Goal: Use online tool/utility: Utilize a website feature to perform a specific function

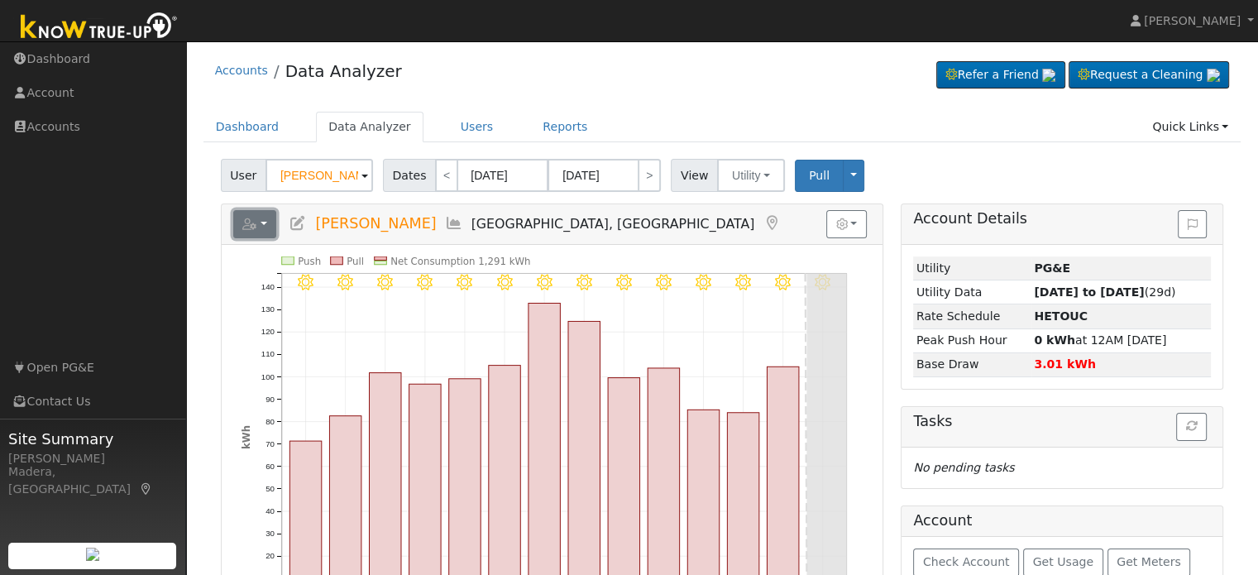
click at [256, 226] on icon "button" at bounding box center [249, 224] width 15 height 12
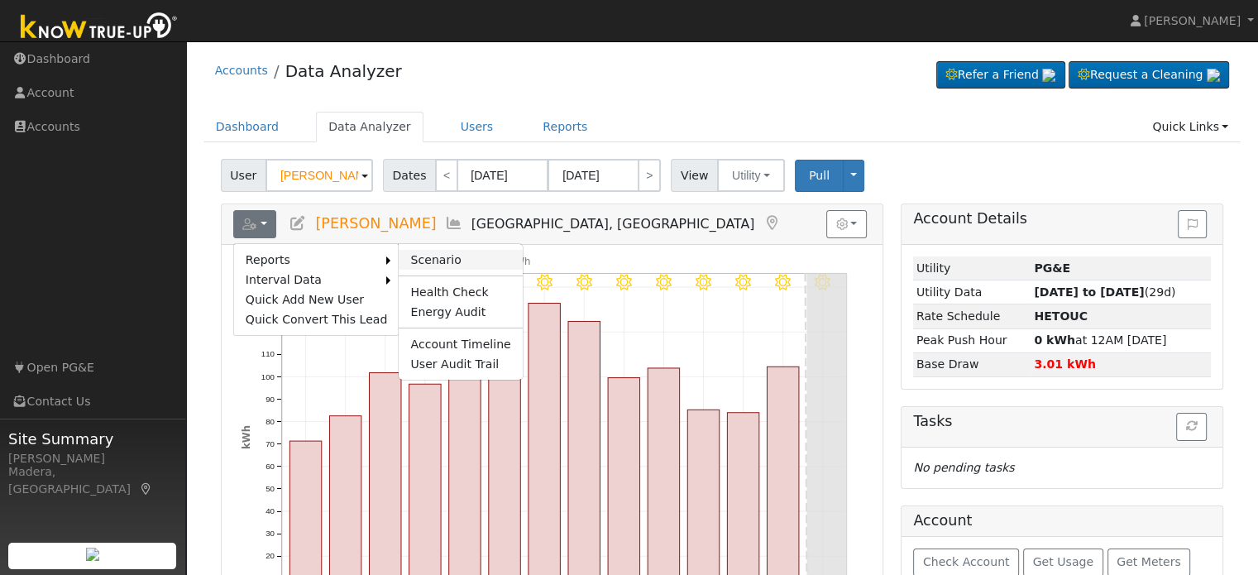
click at [447, 254] on link "Scenario" at bounding box center [460, 260] width 123 height 20
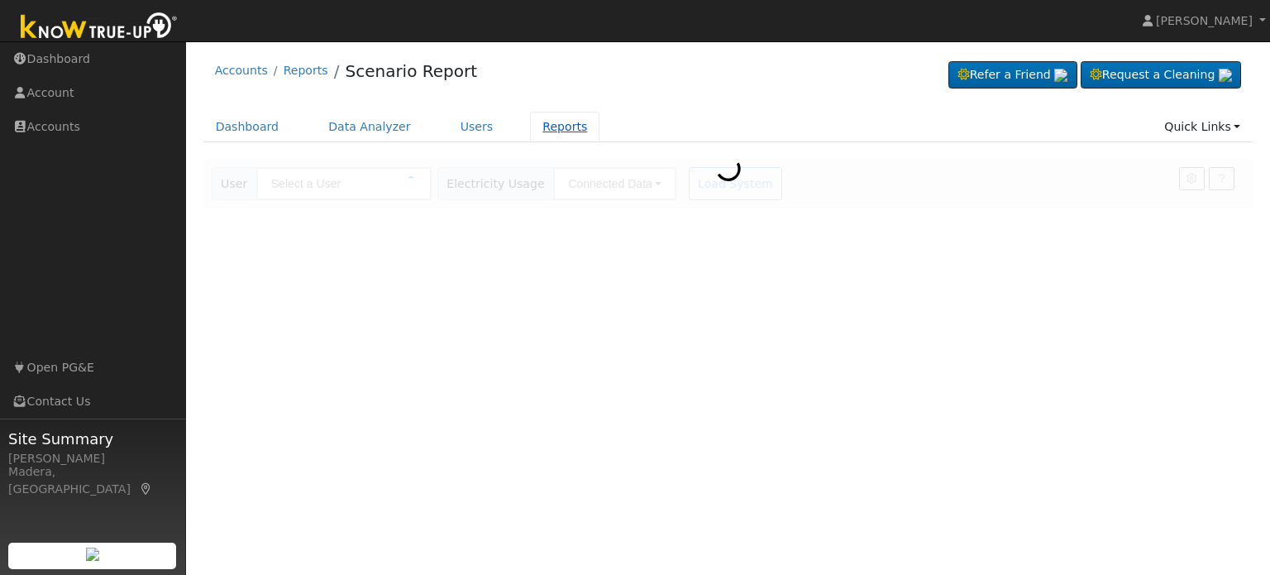
type input "[PERSON_NAME]"
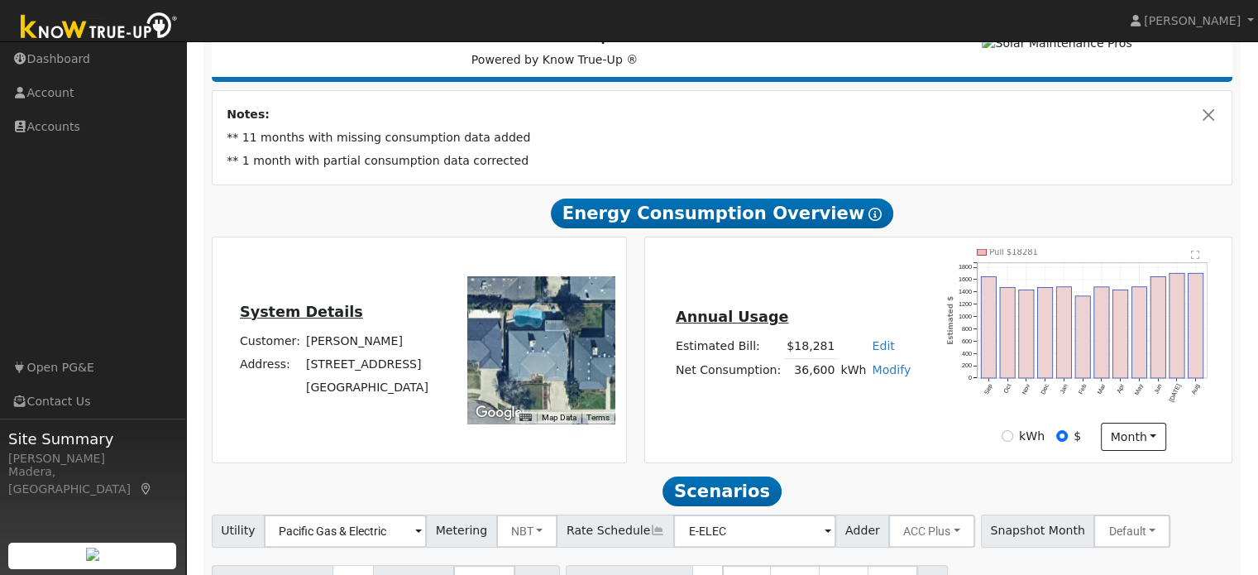
scroll to position [245, 0]
click at [883, 375] on link "Modify" at bounding box center [891, 368] width 39 height 13
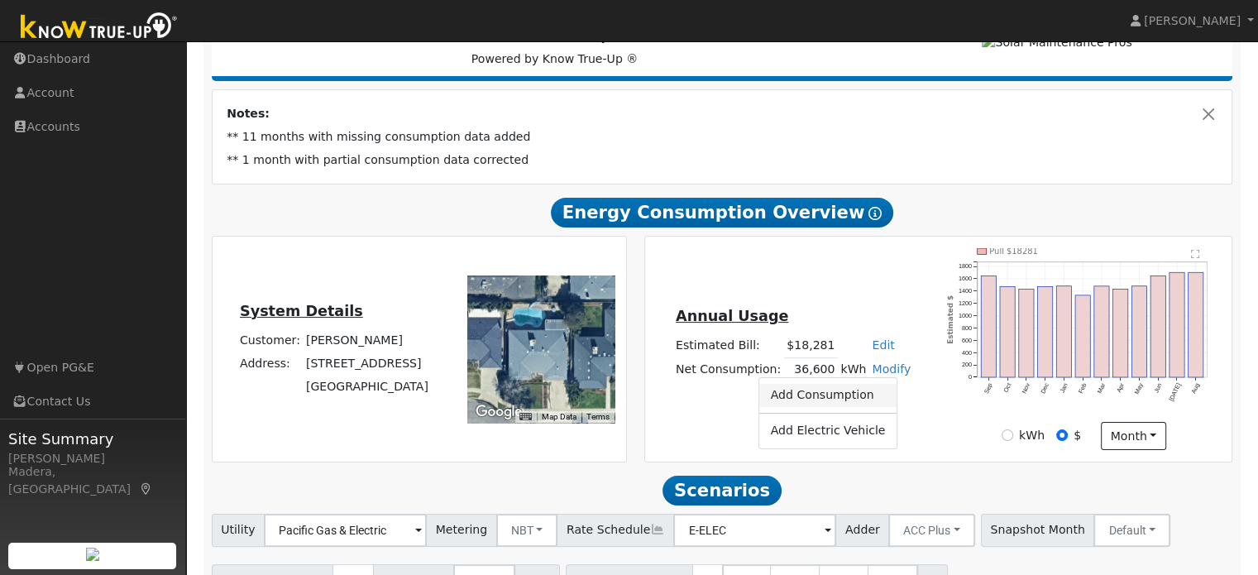
click at [840, 403] on link "Add Consumption" at bounding box center [828, 395] width 138 height 23
type input "36600"
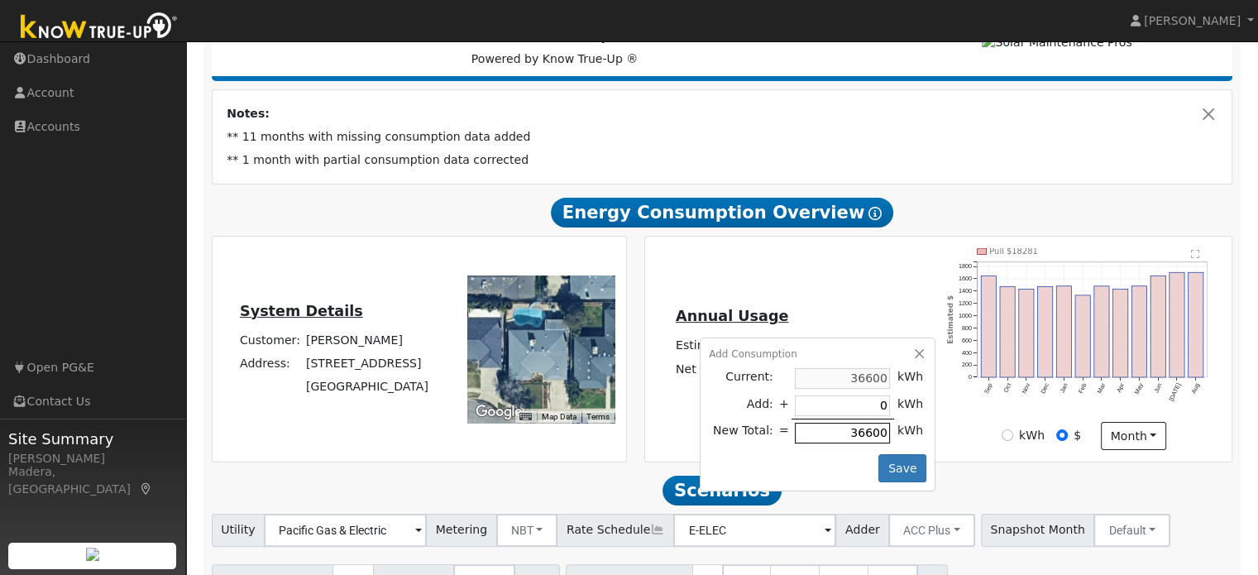
click at [829, 433] on input "36600" at bounding box center [842, 433] width 95 height 21
type input "-32940"
type input "3660"
type input "-36234"
type input "366"
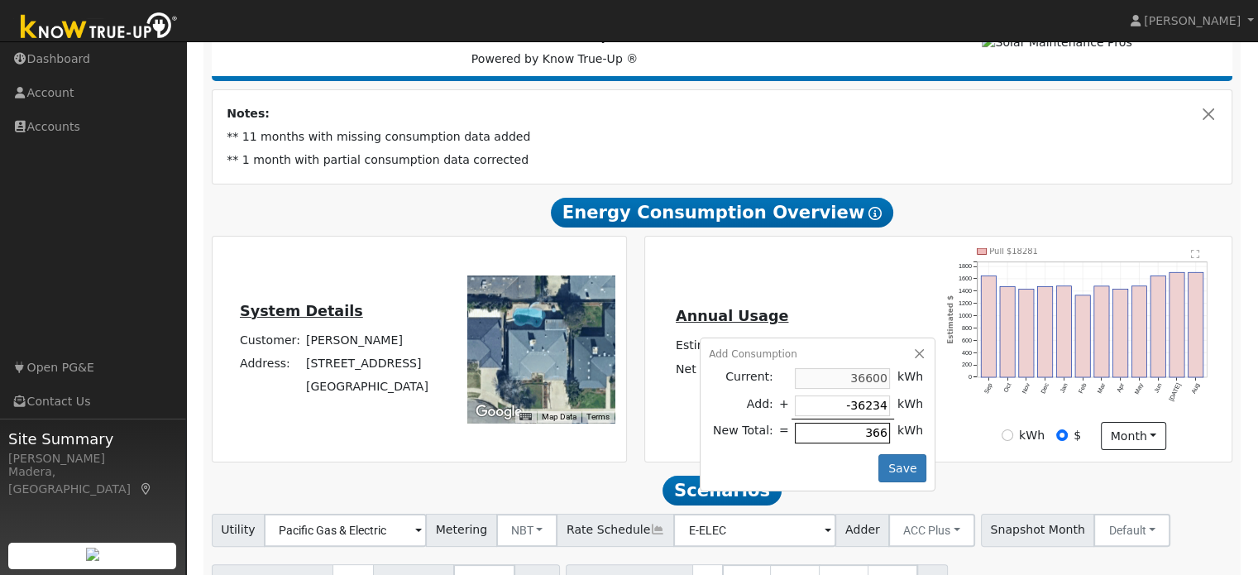
type input "-36564"
type input "36"
type input "-36597"
type input "3"
type input "-36600"
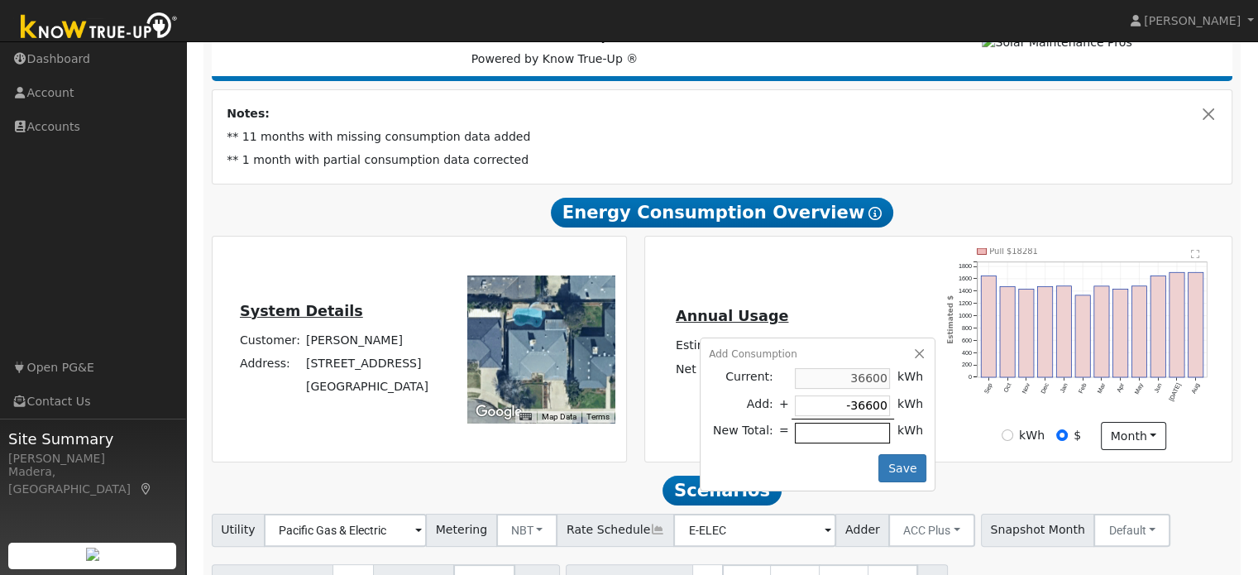
type input "-36598"
type input "2"
type input "-36576"
type input "24"
type input "-36360"
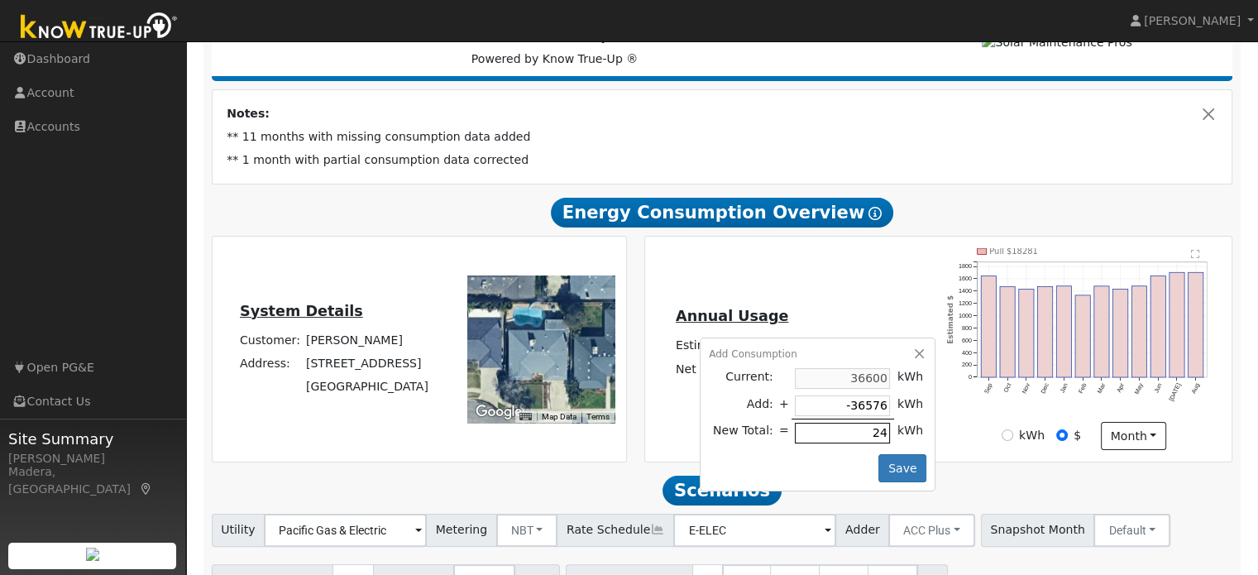
type input "240"
type input "-34200"
type input "2400"
type input "-12600"
type input "24000"
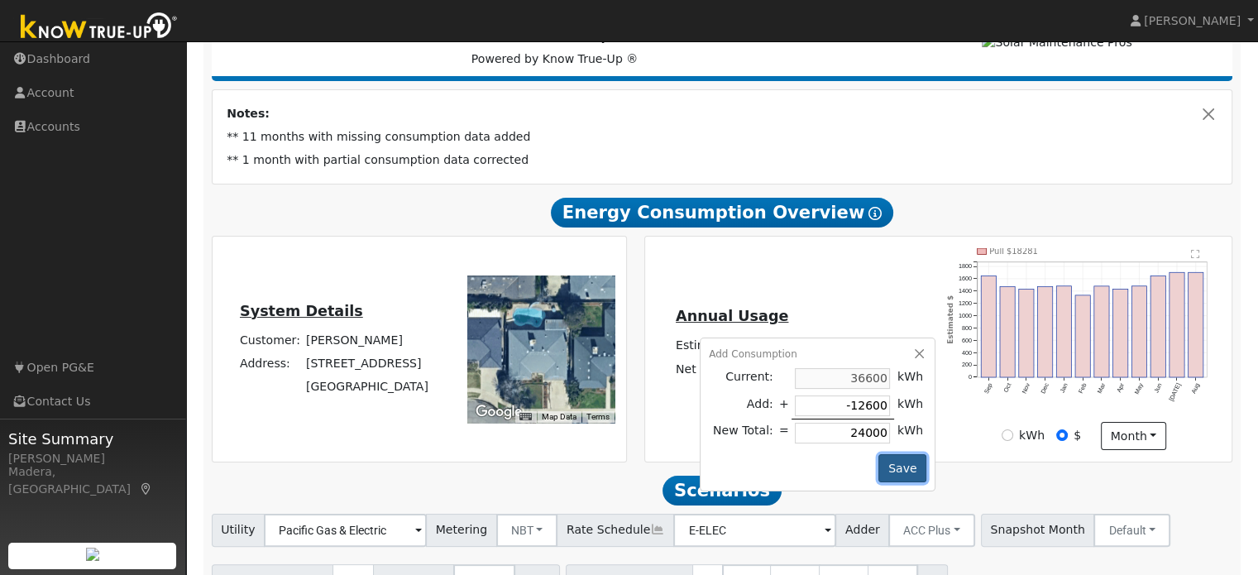
click at [900, 469] on button "Save" at bounding box center [902, 468] width 48 height 28
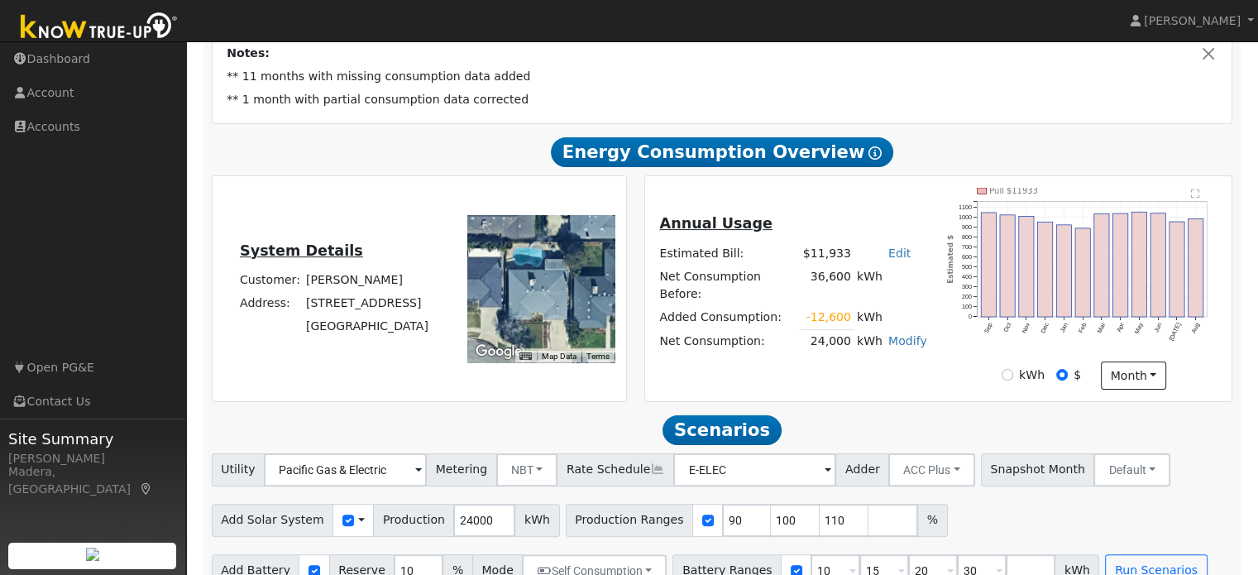
scroll to position [340, 0]
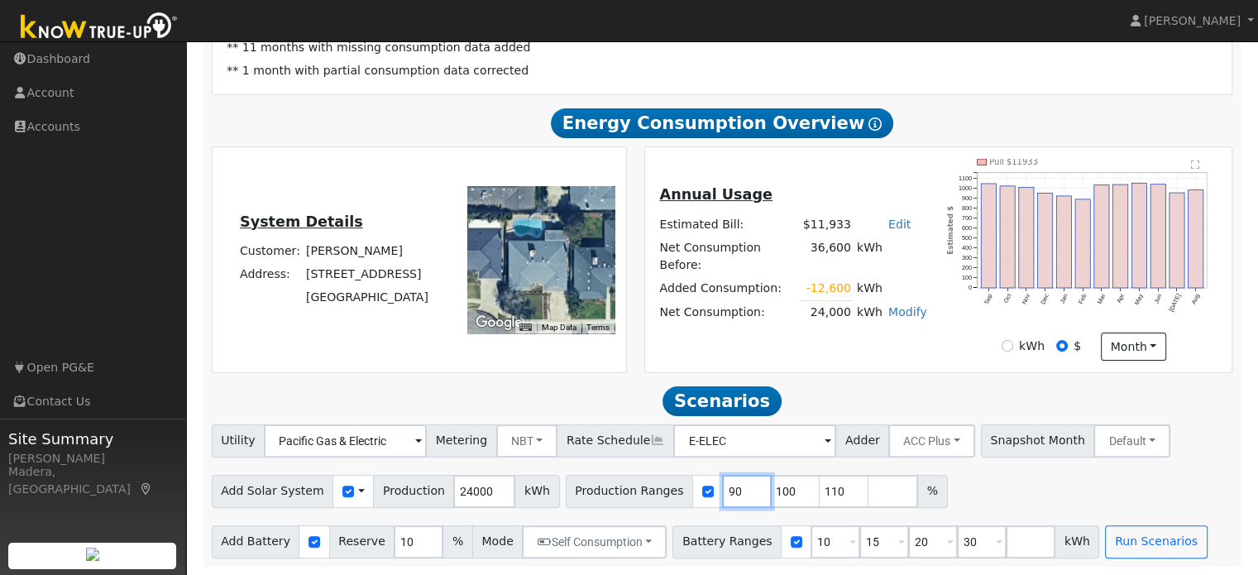
click at [722, 490] on input "90" at bounding box center [747, 491] width 50 height 33
type input "100"
type input "110"
type input "1"
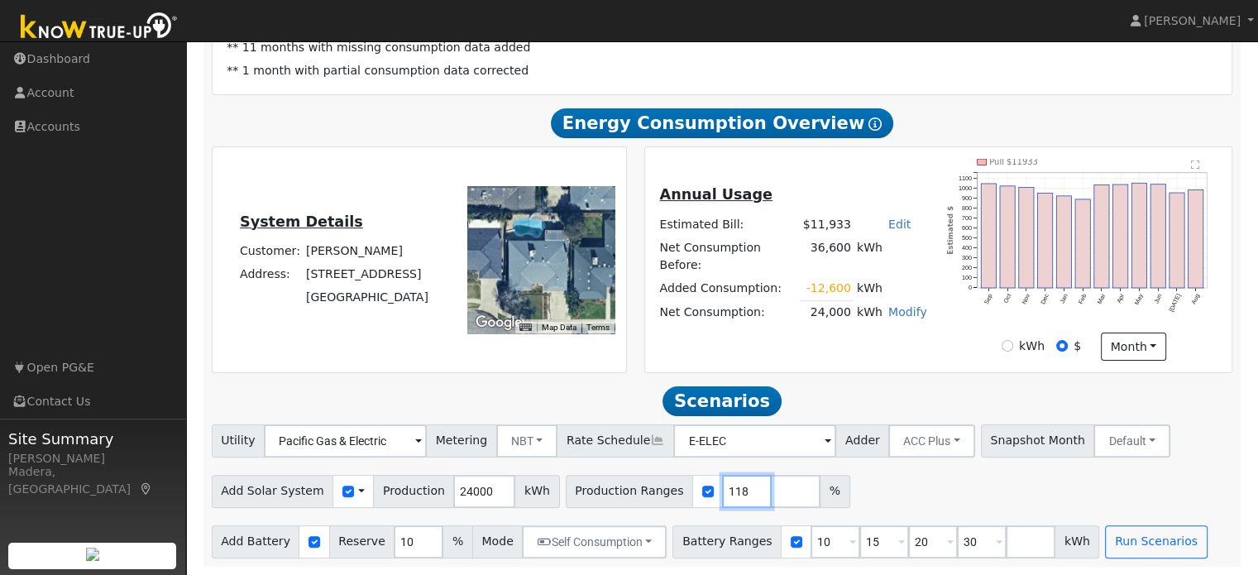
type input "118"
click at [811, 541] on input "10" at bounding box center [836, 541] width 50 height 33
type input "15"
type input "20"
type input "30"
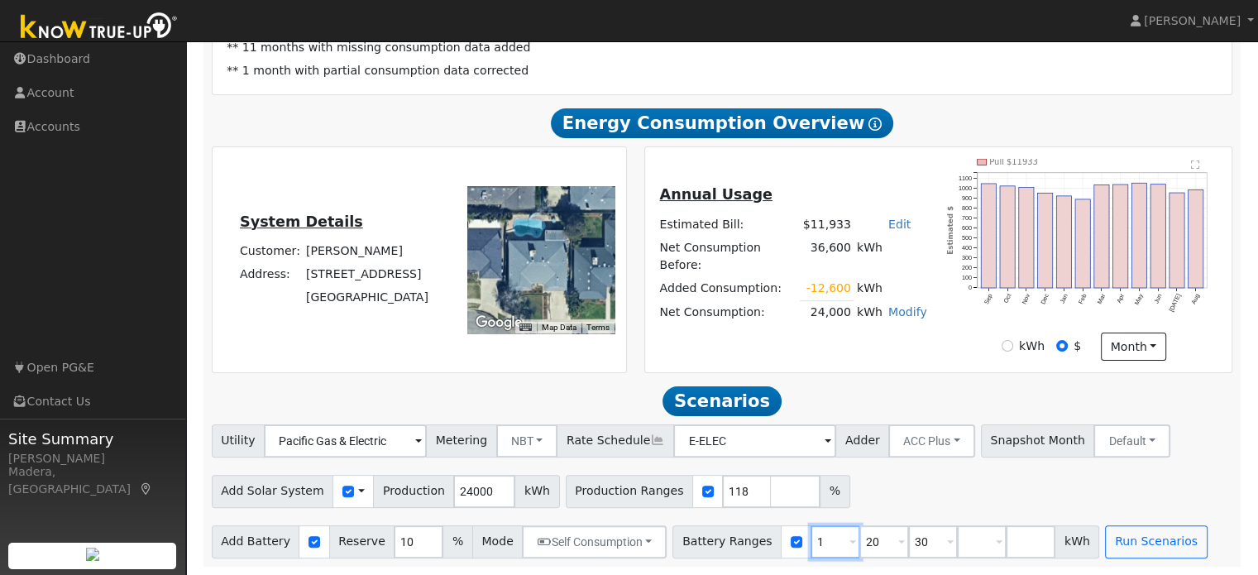
type input "20"
type input "30"
type input "3"
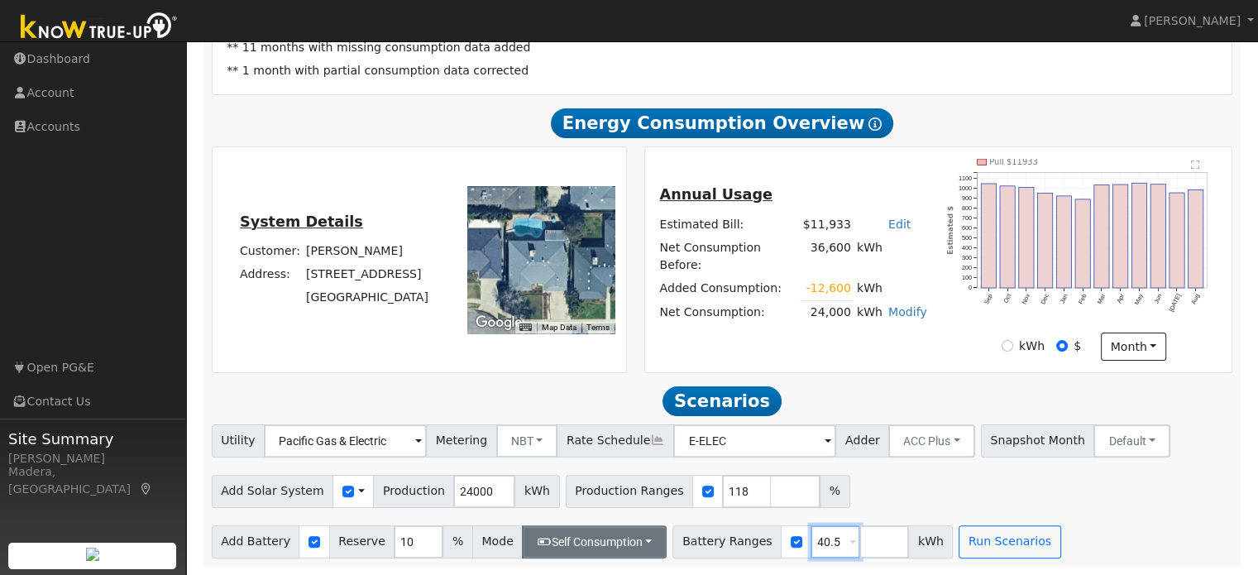
type input "40.5"
click at [613, 543] on button "Self Consumption" at bounding box center [594, 541] width 145 height 33
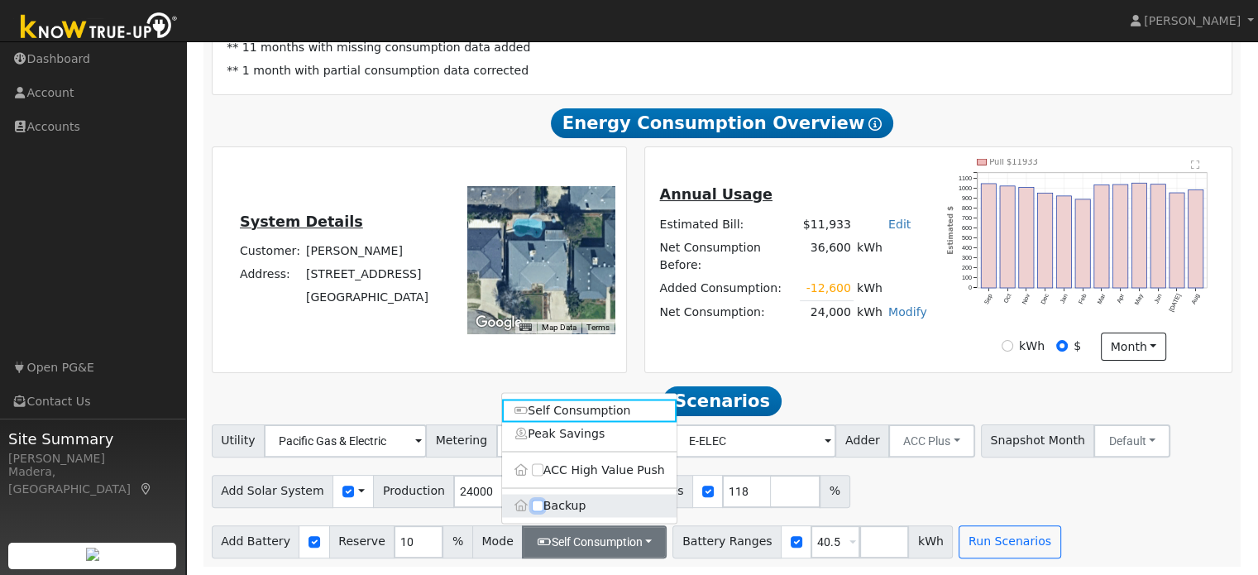
click at [537, 502] on input "Backup" at bounding box center [538, 506] width 12 height 12
checkbox input "true"
type input "20"
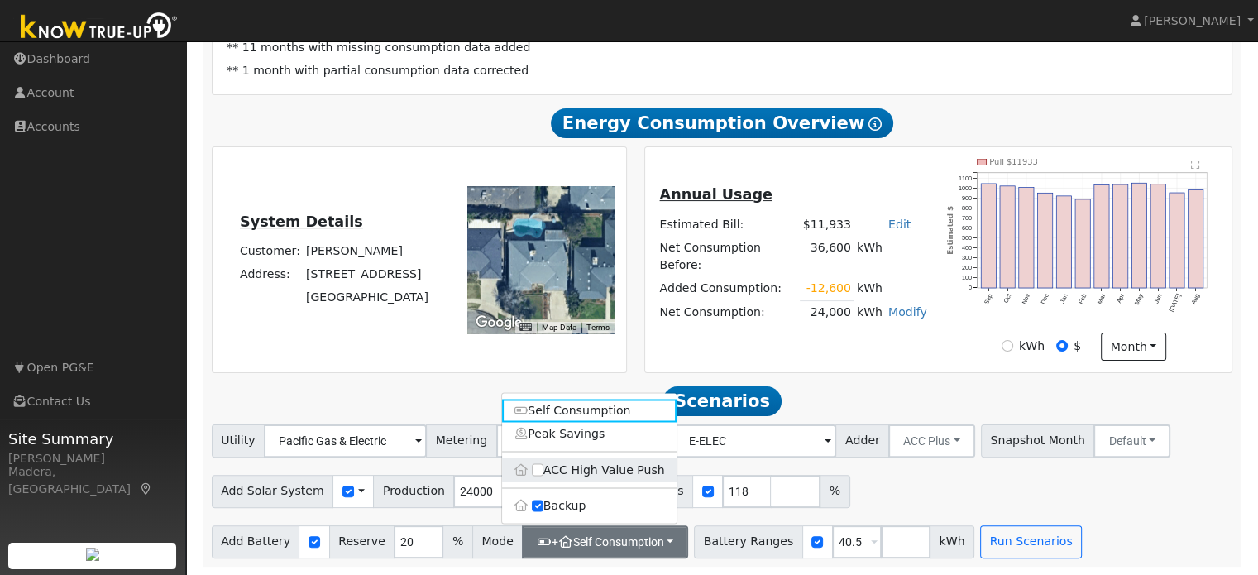
click at [539, 477] on label "ACC High Value Push" at bounding box center [589, 469] width 175 height 23
click at [539, 476] on input "ACC High Value Push" at bounding box center [538, 470] width 12 height 12
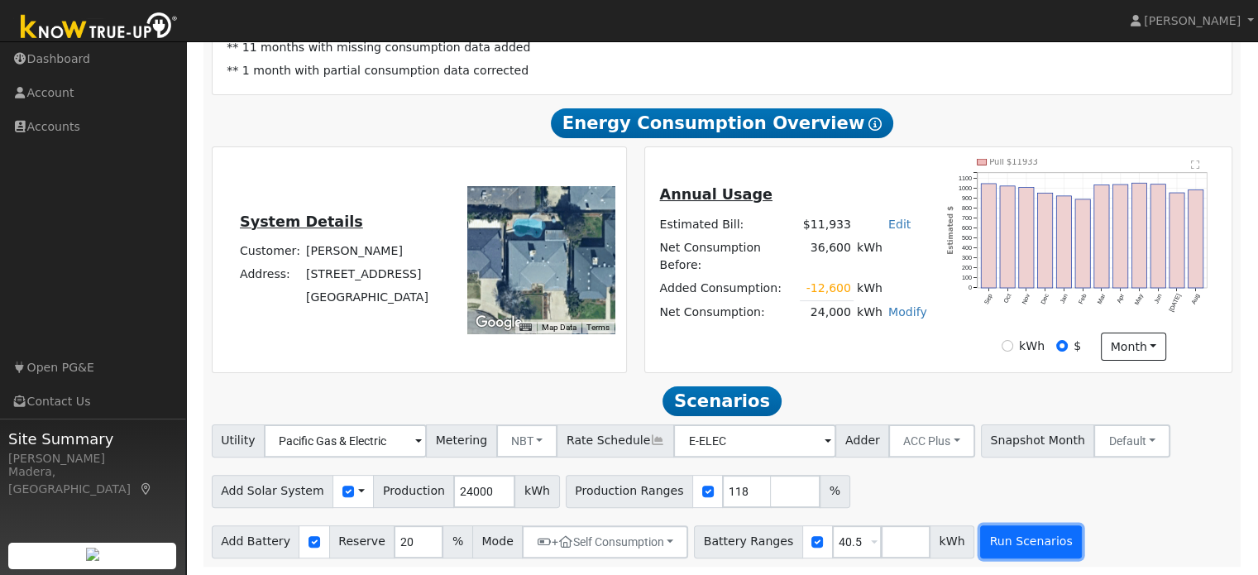
click at [995, 534] on button "Run Scenarios" at bounding box center [1031, 541] width 102 height 33
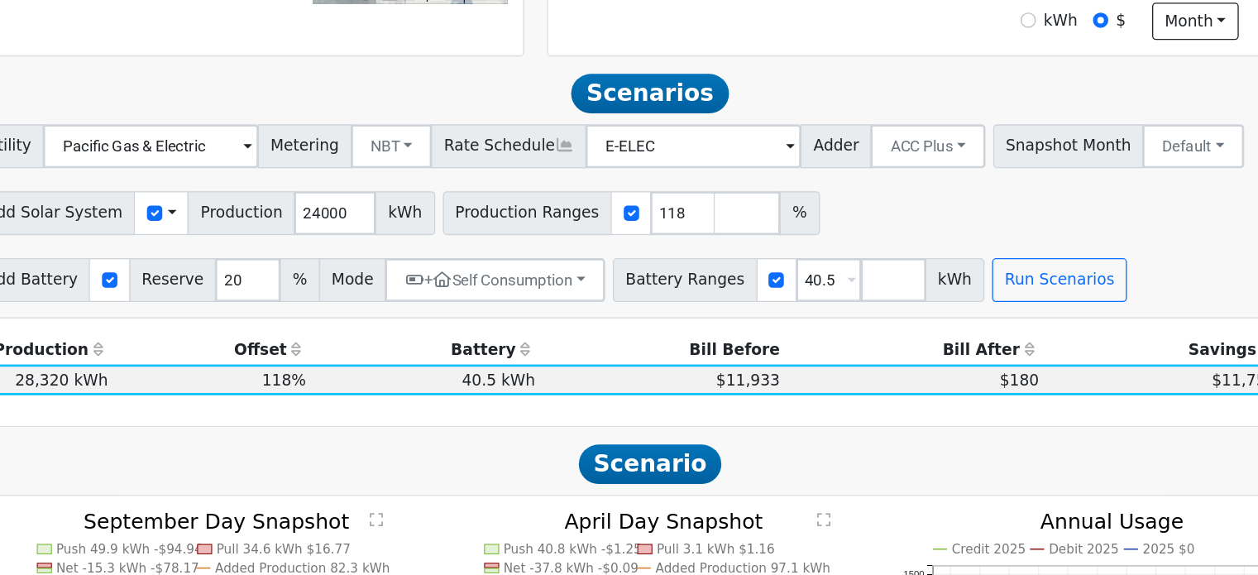
scroll to position [526, 0]
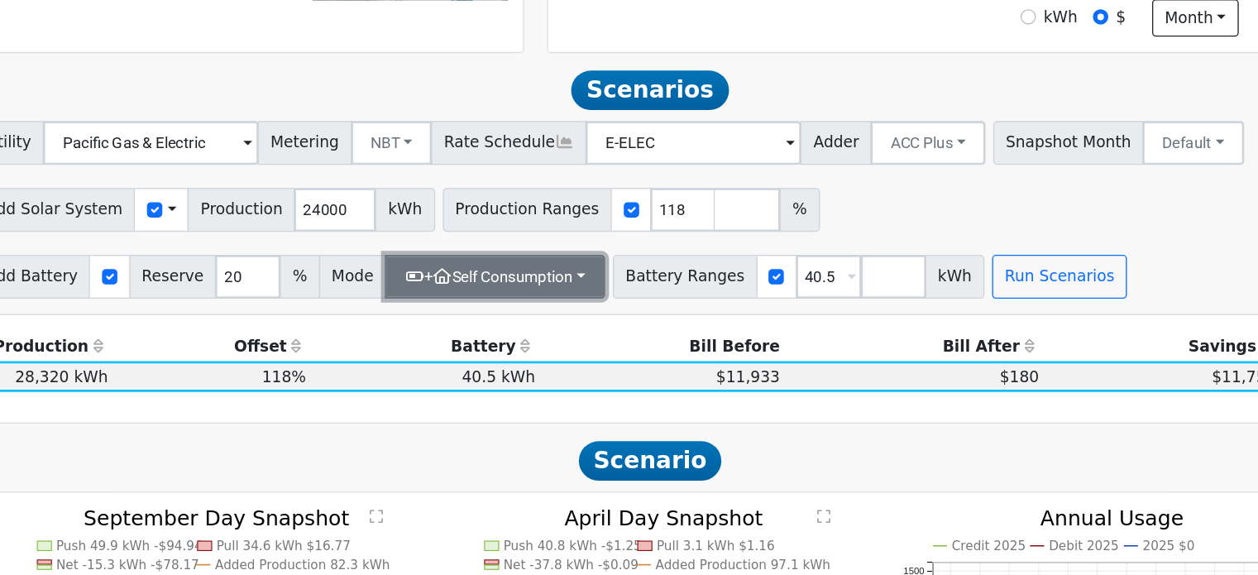
click at [651, 352] on button "+ Self Consumption" at bounding box center [605, 349] width 166 height 33
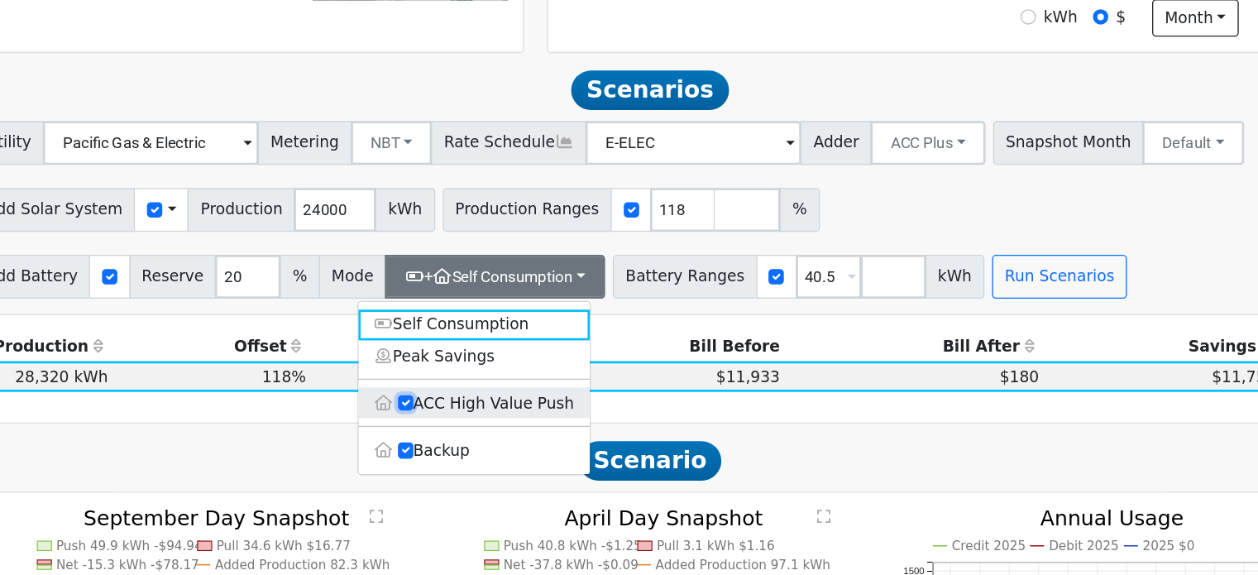
click at [540, 447] on input "ACC High Value Push" at bounding box center [538, 445] width 12 height 12
checkbox input "false"
click at [689, 405] on th "Bill Before" at bounding box center [731, 401] width 184 height 23
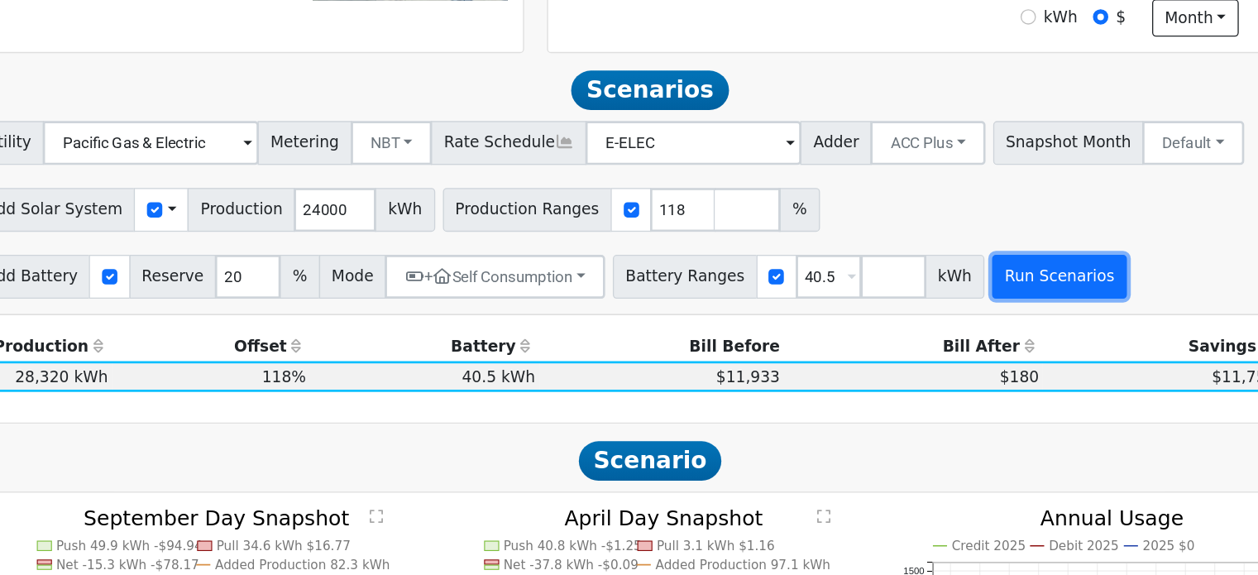
click at [993, 349] on button "Run Scenarios" at bounding box center [1031, 349] width 102 height 33
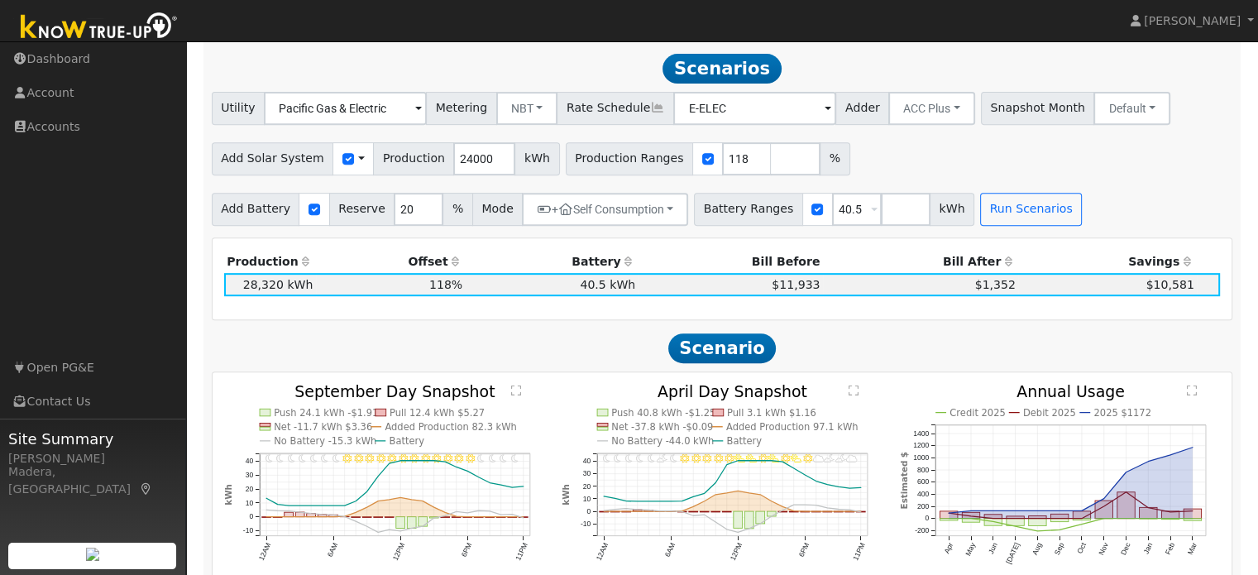
scroll to position [675, 0]
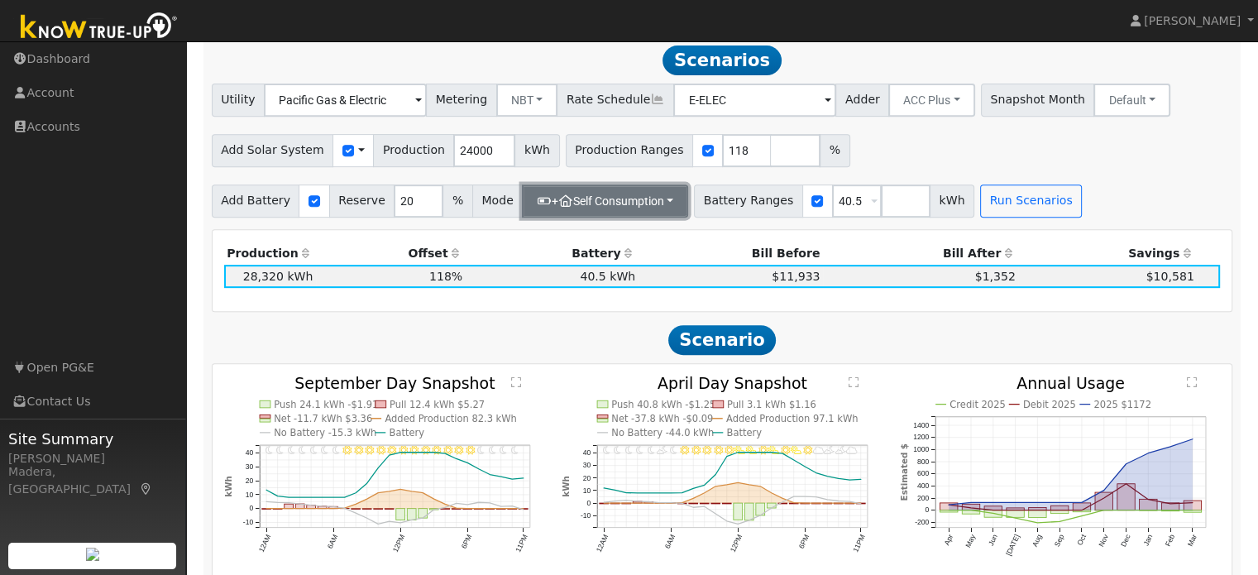
click at [646, 213] on button "+ Self Consumption" at bounding box center [605, 200] width 166 height 33
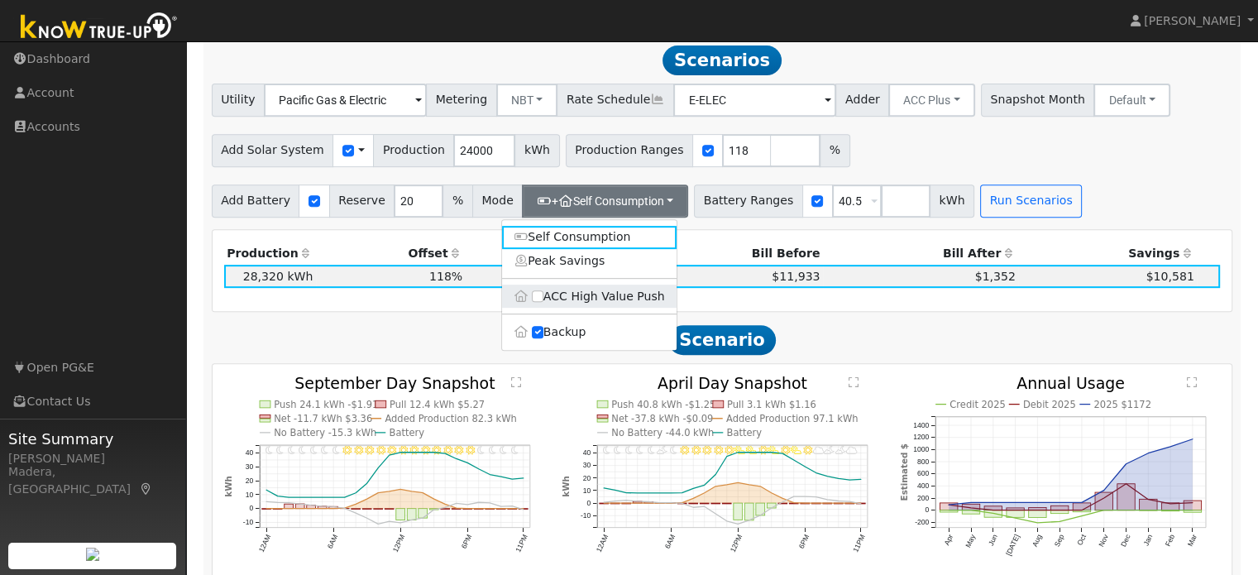
click at [543, 306] on label "ACC High Value Push" at bounding box center [589, 296] width 175 height 23
click at [543, 302] on input "ACC High Value Push" at bounding box center [538, 296] width 12 height 12
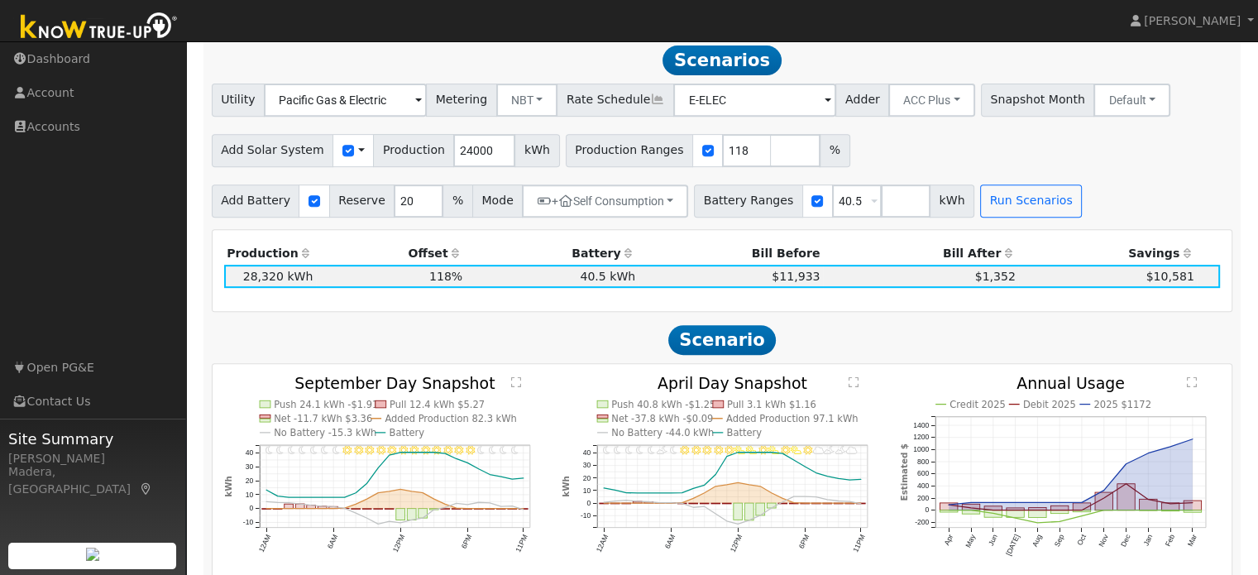
click at [865, 158] on div "Add Solar System Use CSV Data Production 24000 kWh Production Ranges 118 %" at bounding box center [721, 147] width 1027 height 39
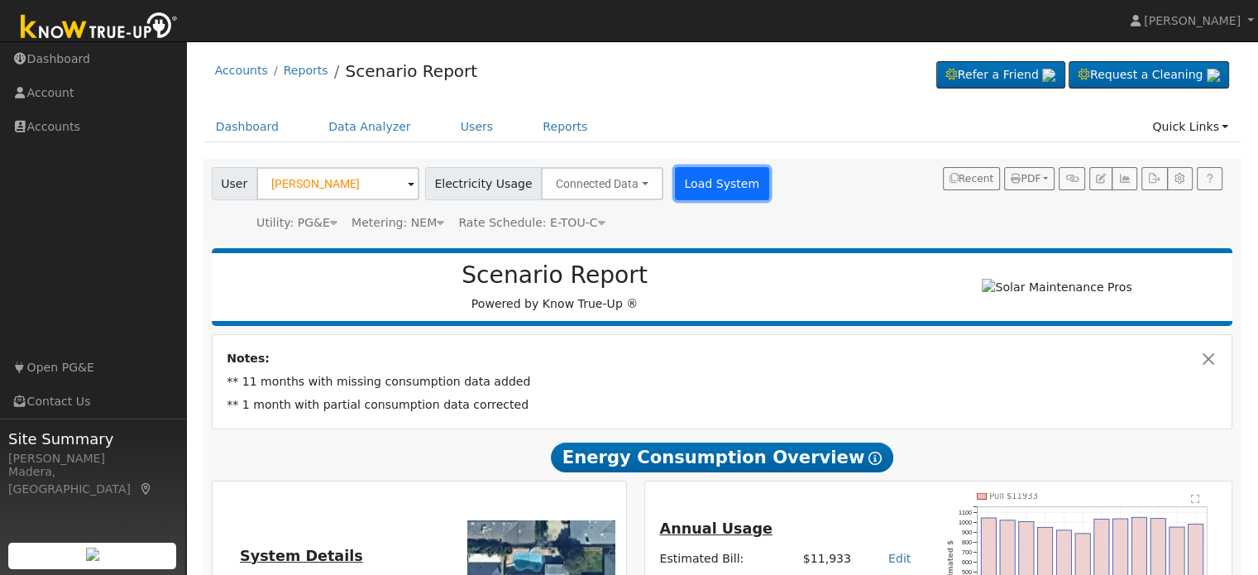
click at [682, 179] on button "Load System" at bounding box center [722, 183] width 94 height 33
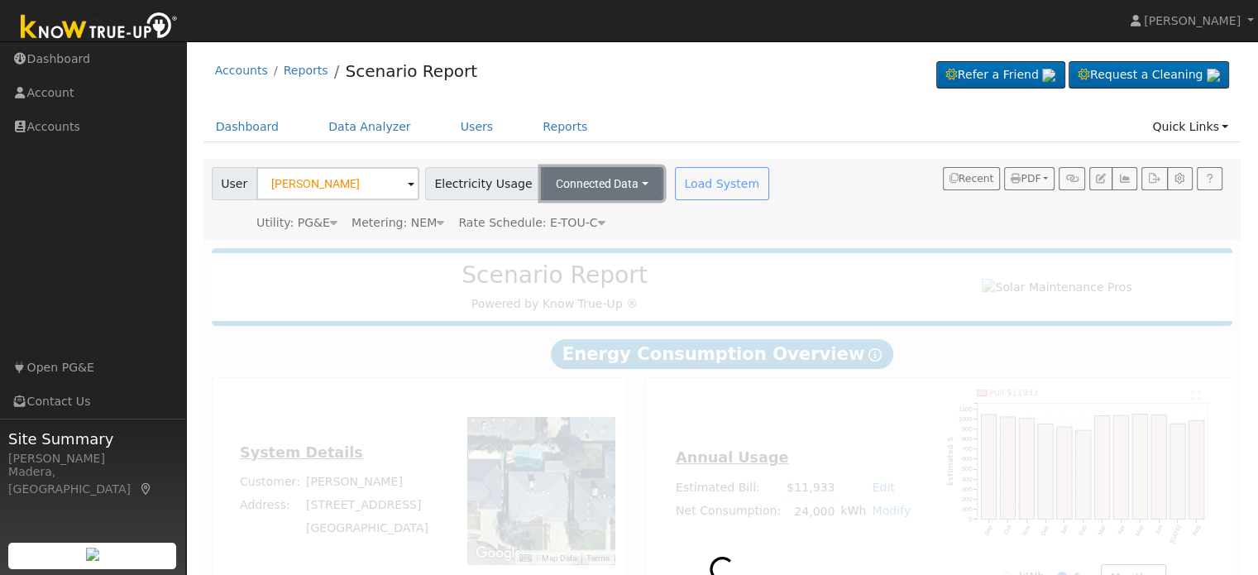
click at [585, 185] on button "Connected Data" at bounding box center [602, 183] width 122 height 33
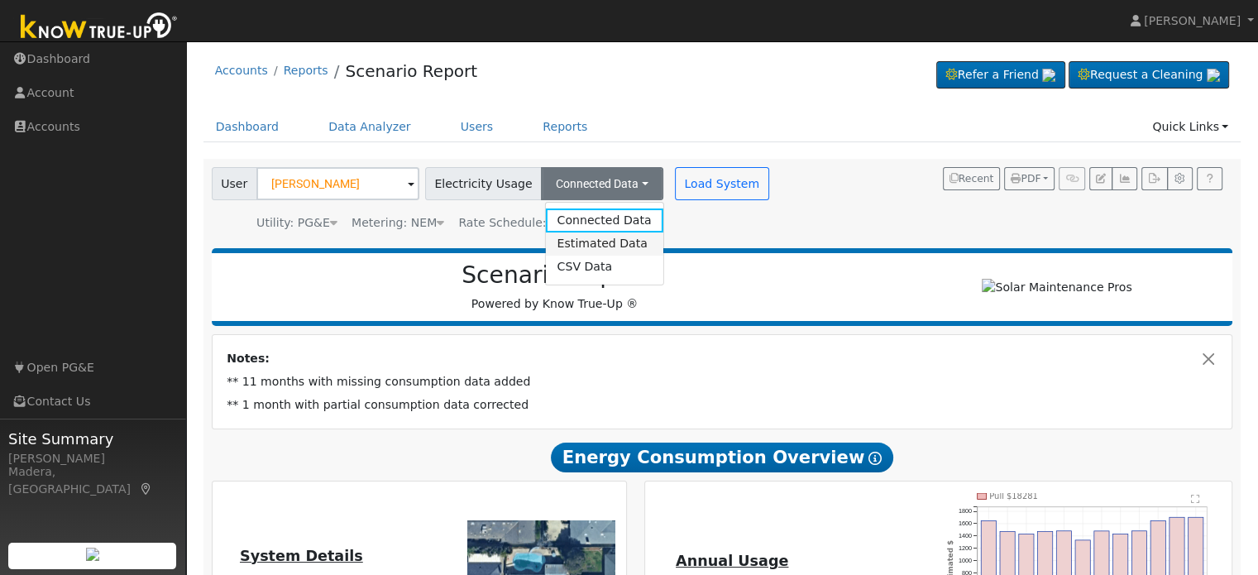
click at [599, 238] on link "Estimated Data" at bounding box center [603, 243] width 117 height 23
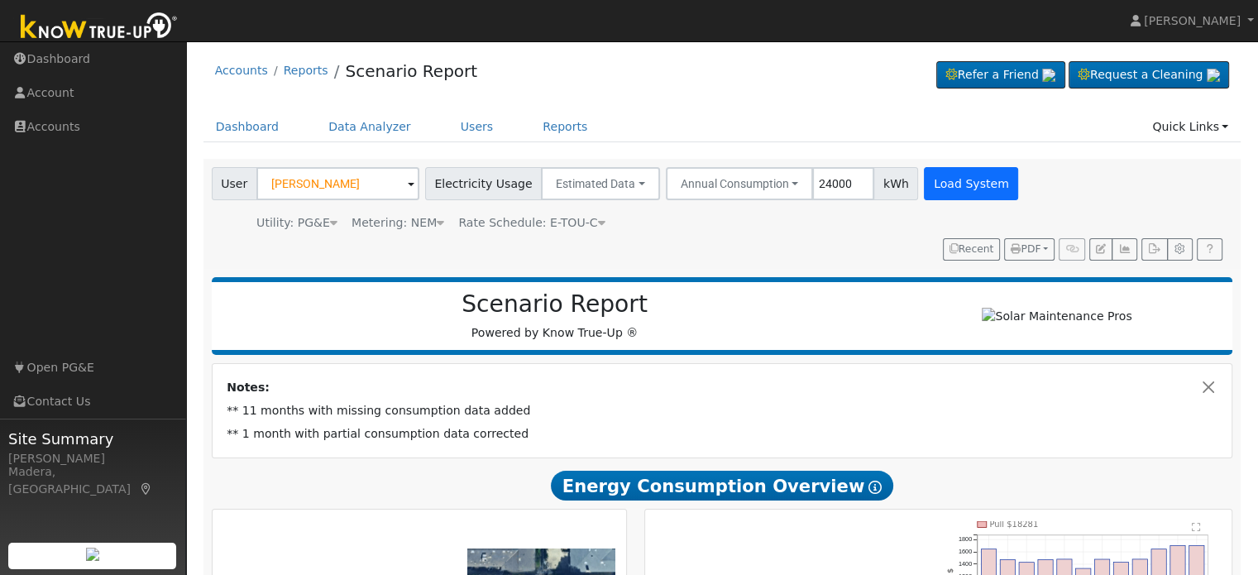
type input "24000"
click at [927, 185] on button "Load System" at bounding box center [971, 183] width 94 height 33
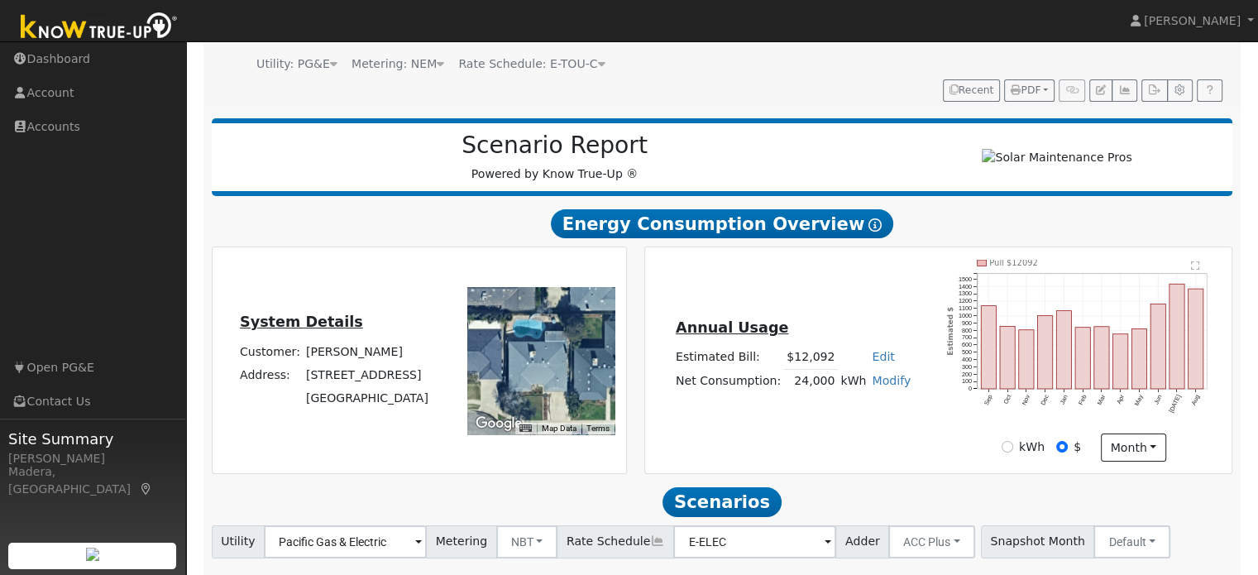
scroll to position [266, 0]
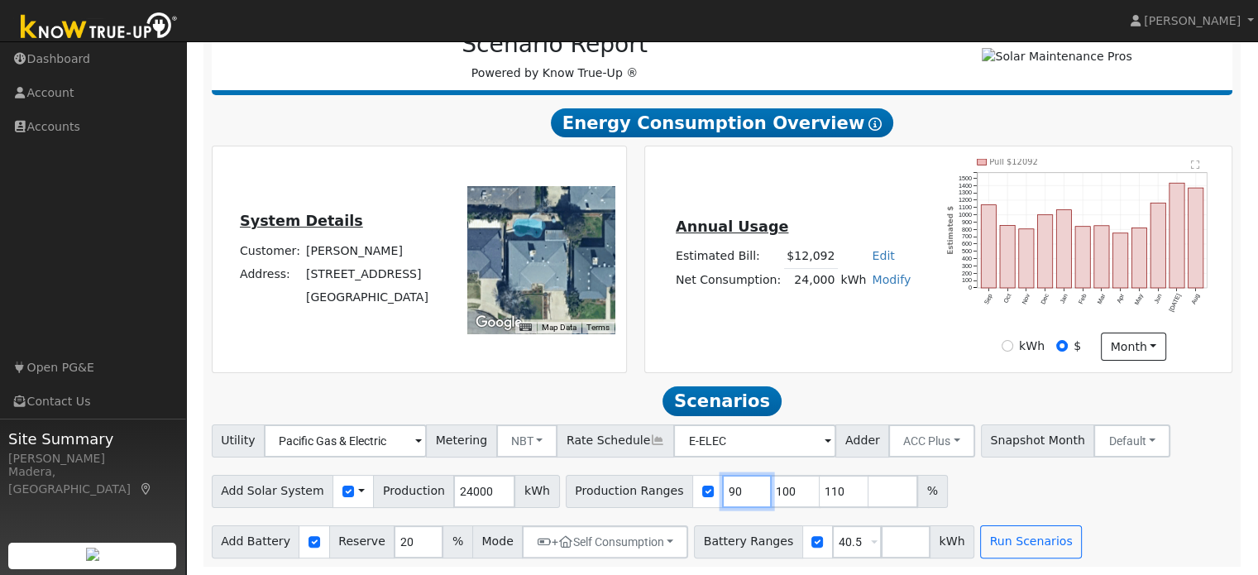
click at [722, 483] on input "90" at bounding box center [747, 491] width 50 height 33
type input "100"
type input "110"
type input "1"
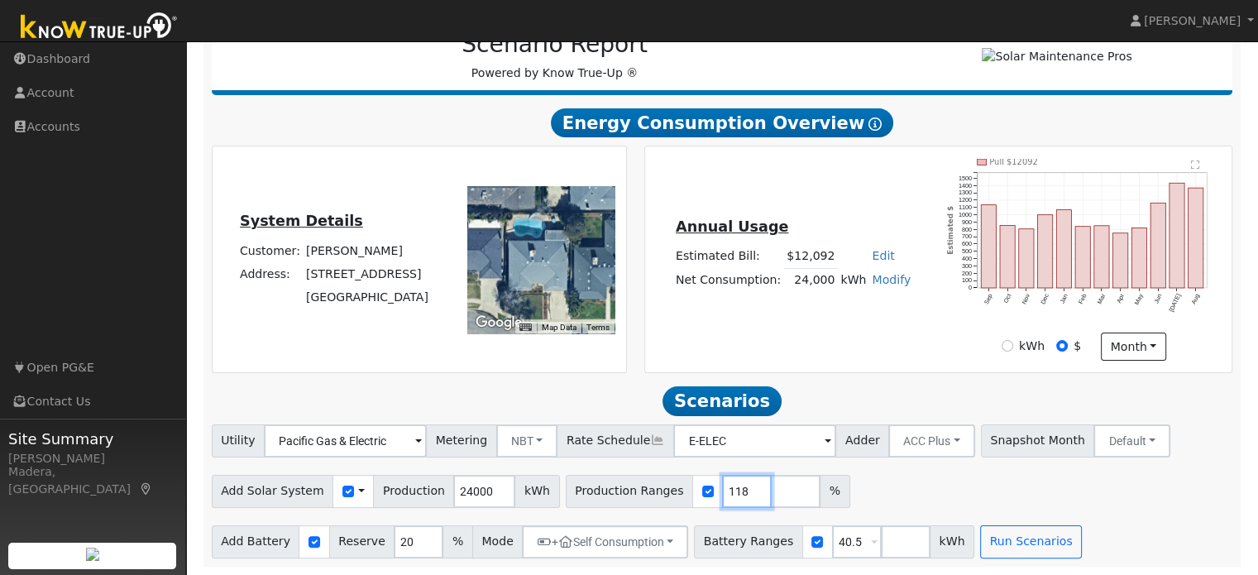
type input "118"
click at [840, 501] on div "Add Solar System Use CSV Data Production 24000 kWh Production Ranges 118 %" at bounding box center [721, 488] width 1027 height 39
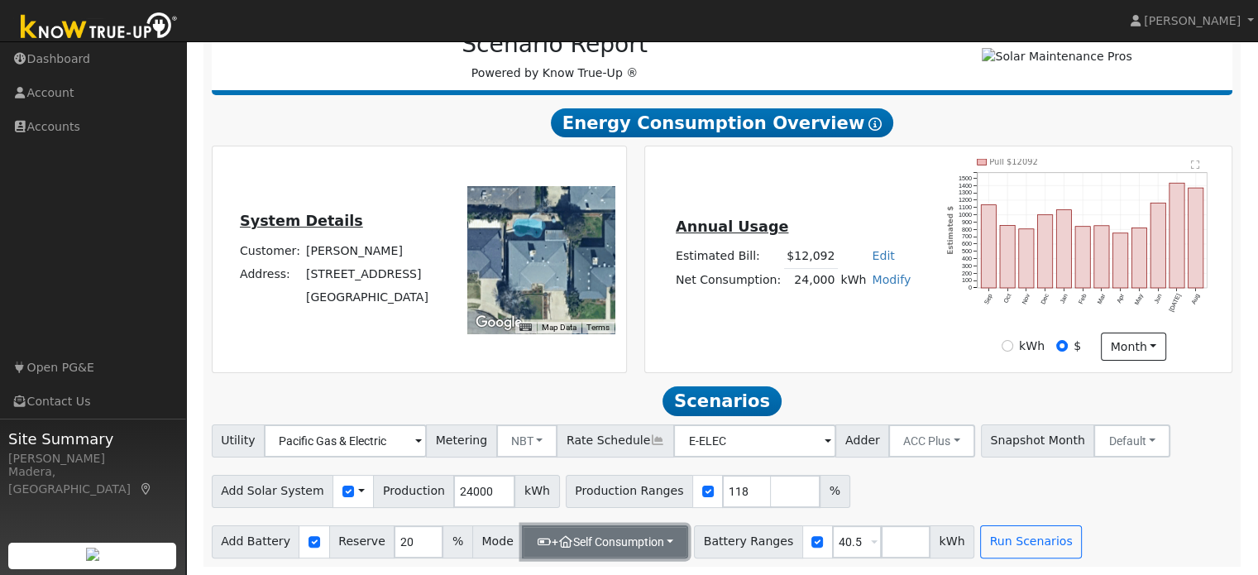
click at [652, 539] on button "+ Self Consumption" at bounding box center [605, 541] width 166 height 33
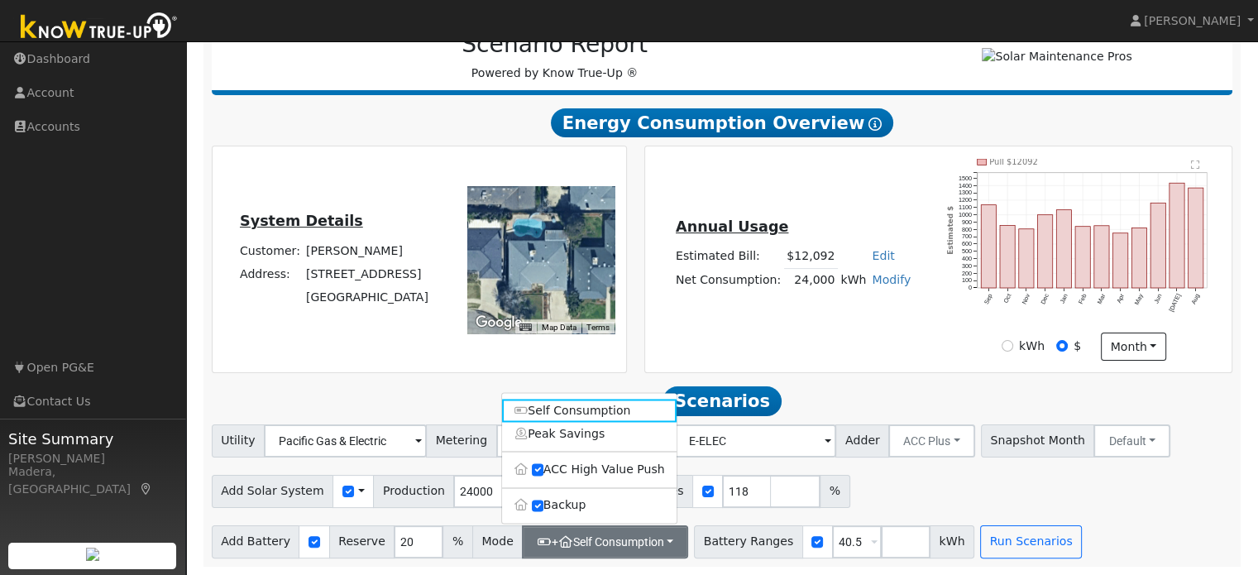
click at [852, 506] on div "Add Solar System Use CSV Data Production 24000 kWh Production Ranges 118 %" at bounding box center [721, 488] width 1027 height 39
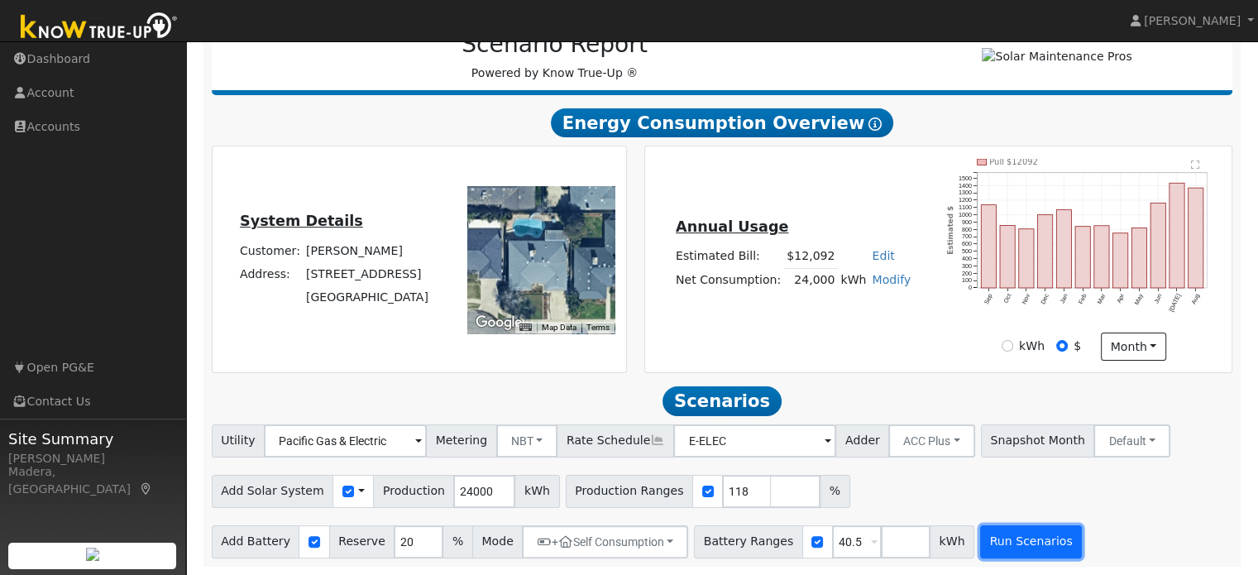
click at [983, 532] on button "Run Scenarios" at bounding box center [1031, 541] width 102 height 33
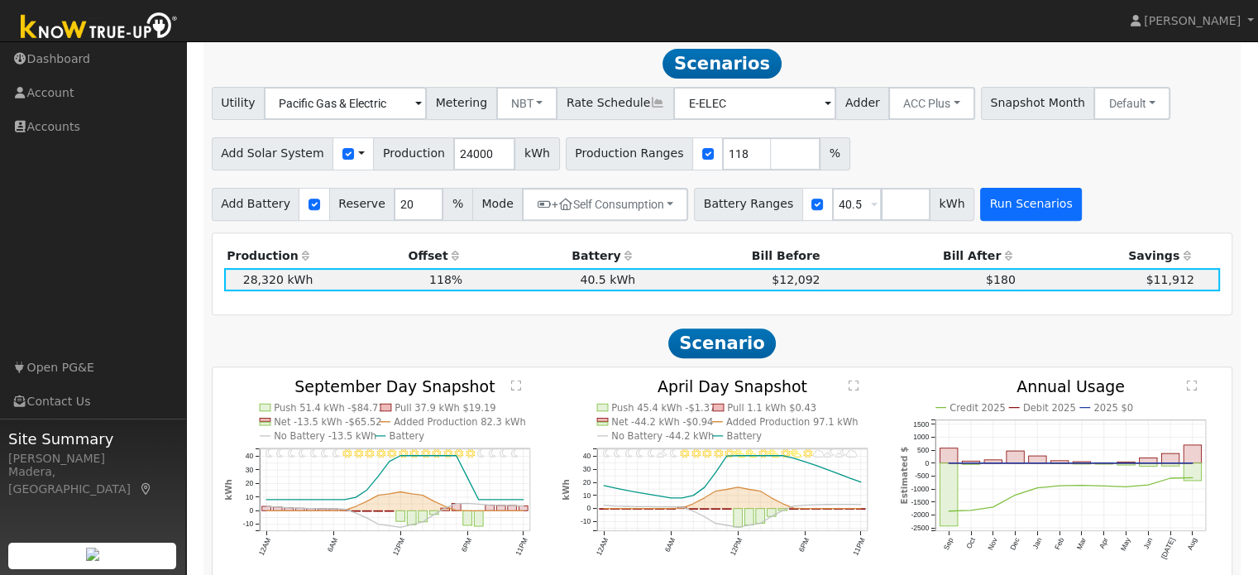
scroll to position [600, 0]
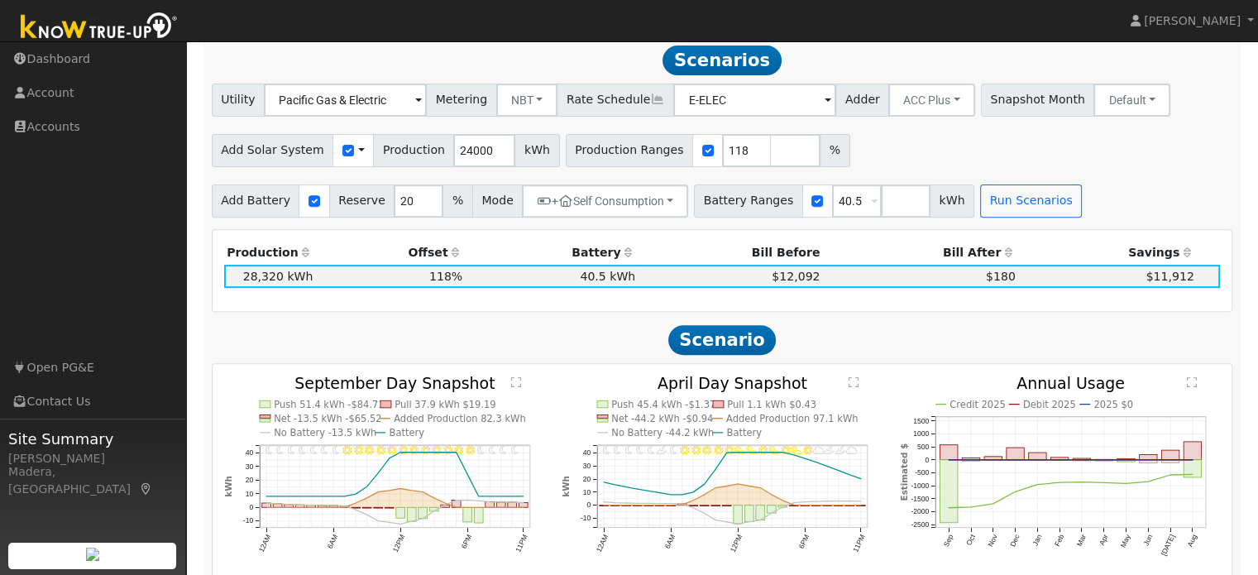
drag, startPoint x: 631, startPoint y: 216, endPoint x: 890, endPoint y: 137, distance: 270.5
click at [890, 137] on div "Add Solar System Use CSV Data Production 24000 kWh Production Ranges 118 %" at bounding box center [721, 147] width 1027 height 39
click at [639, 197] on button "+ Self Consumption" at bounding box center [605, 200] width 166 height 33
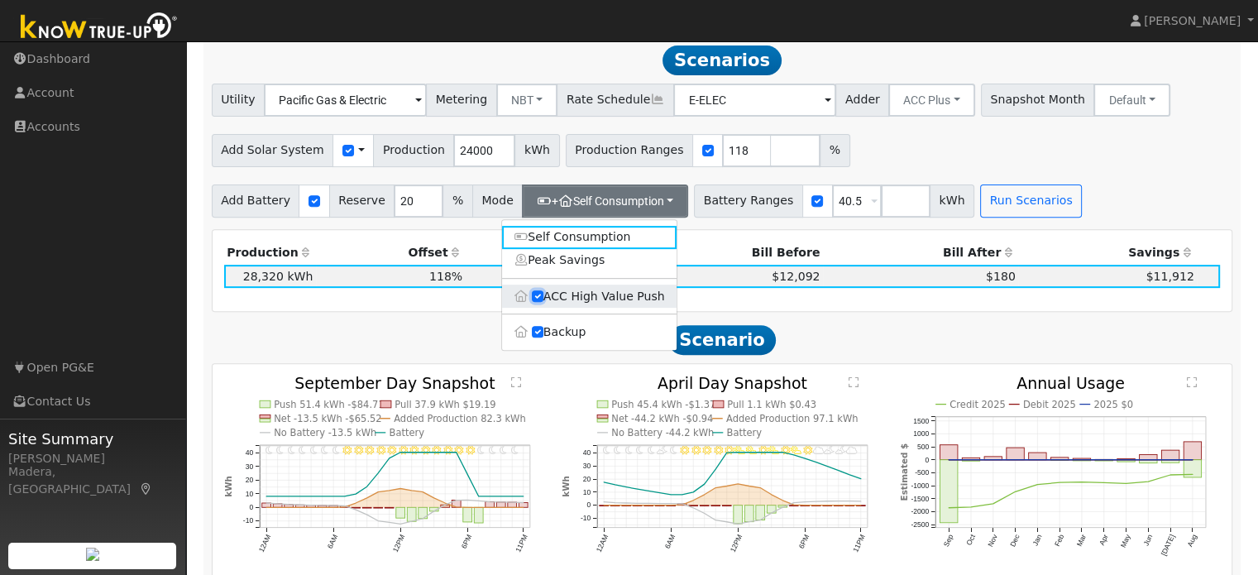
click at [536, 300] on input "ACC High Value Push" at bounding box center [538, 296] width 12 height 12
checkbox input "false"
click at [854, 330] on h2 "Scenario" at bounding box center [722, 339] width 1021 height 31
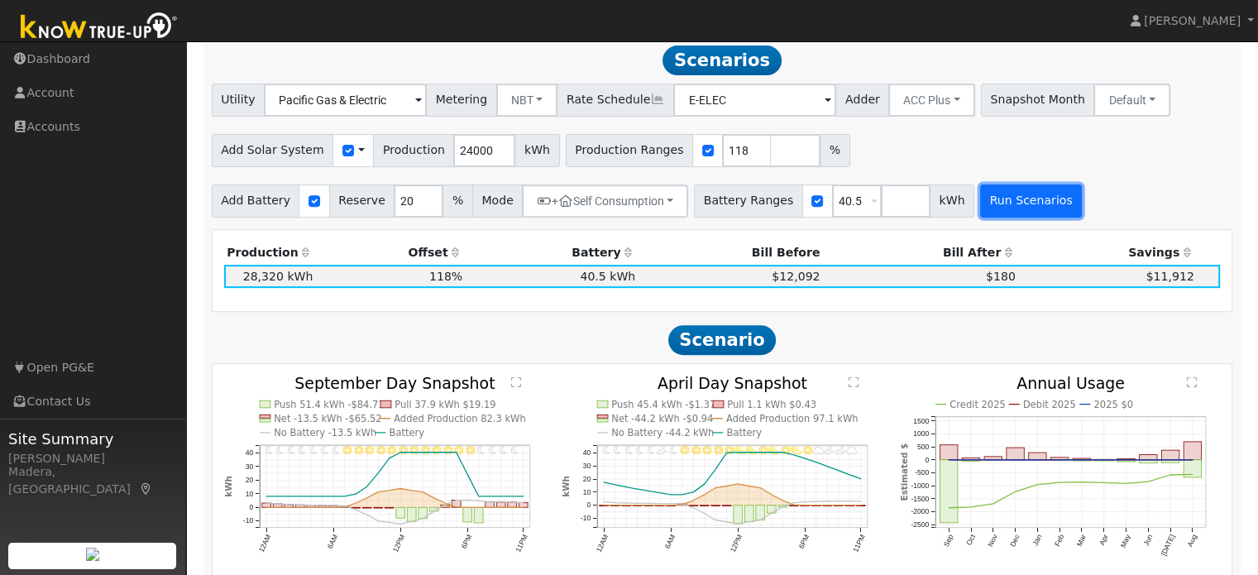
click at [1012, 204] on button "Run Scenarios" at bounding box center [1031, 200] width 102 height 33
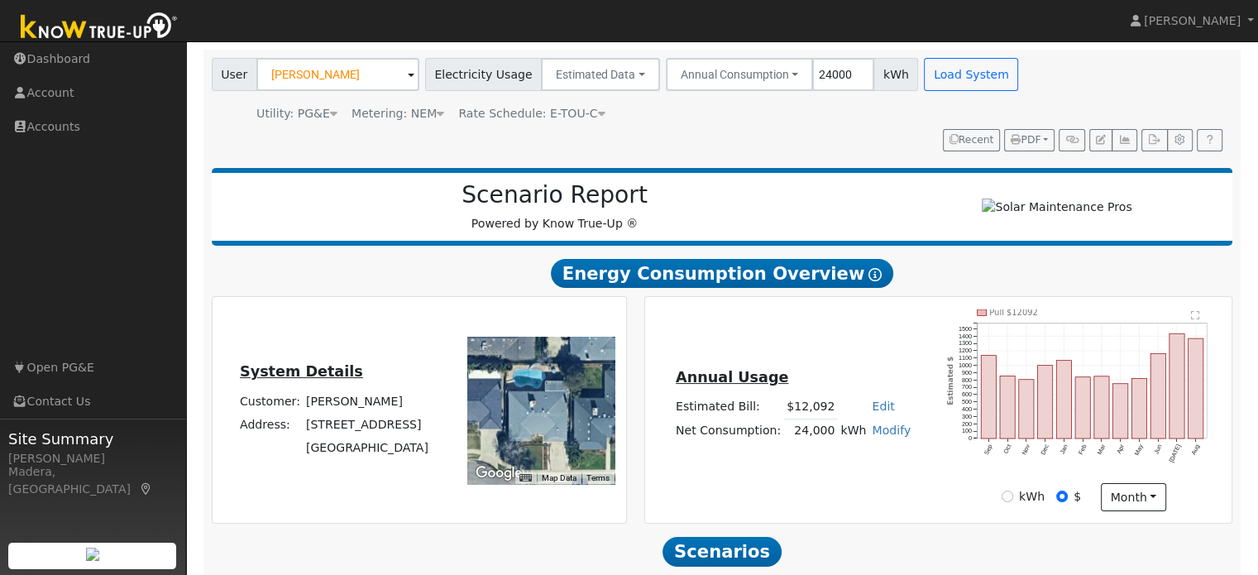
scroll to position [0, 0]
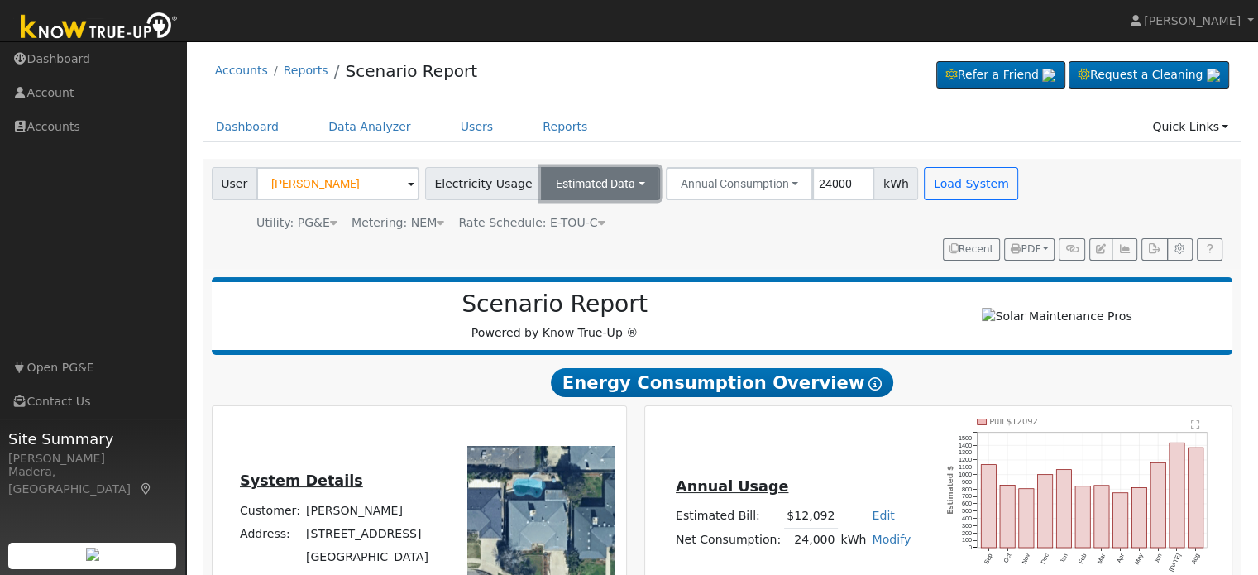
click at [587, 179] on button "Estimated Data" at bounding box center [600, 183] width 119 height 33
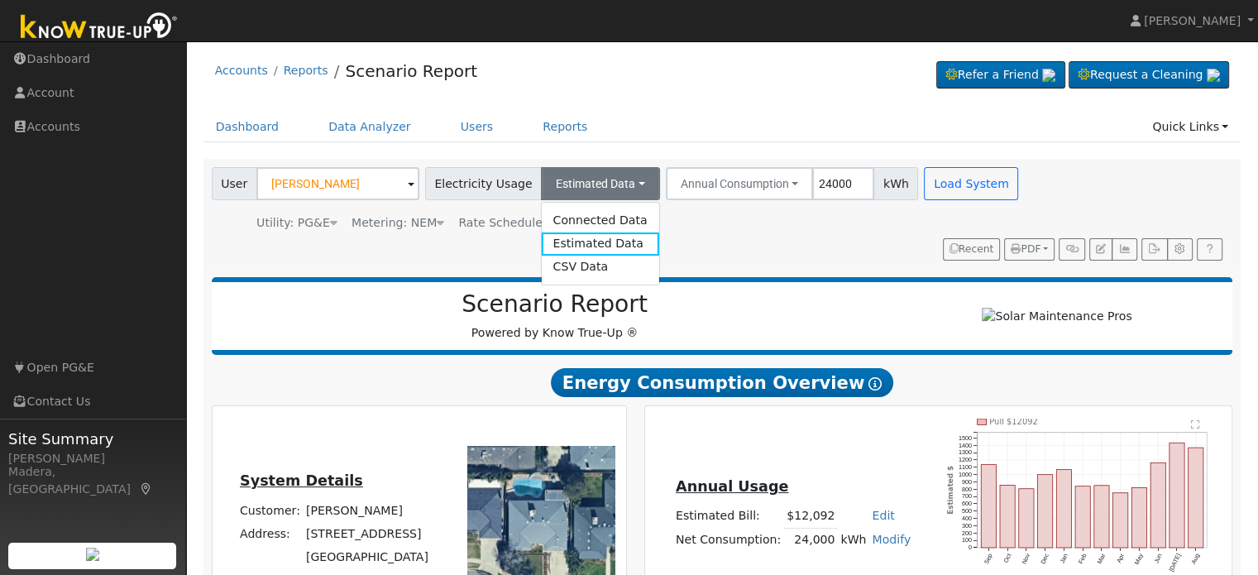
click at [812, 233] on div "User Marc Banuelos Account Default Account Default Account 1066 East Vartikian …" at bounding box center [718, 210] width 1021 height 99
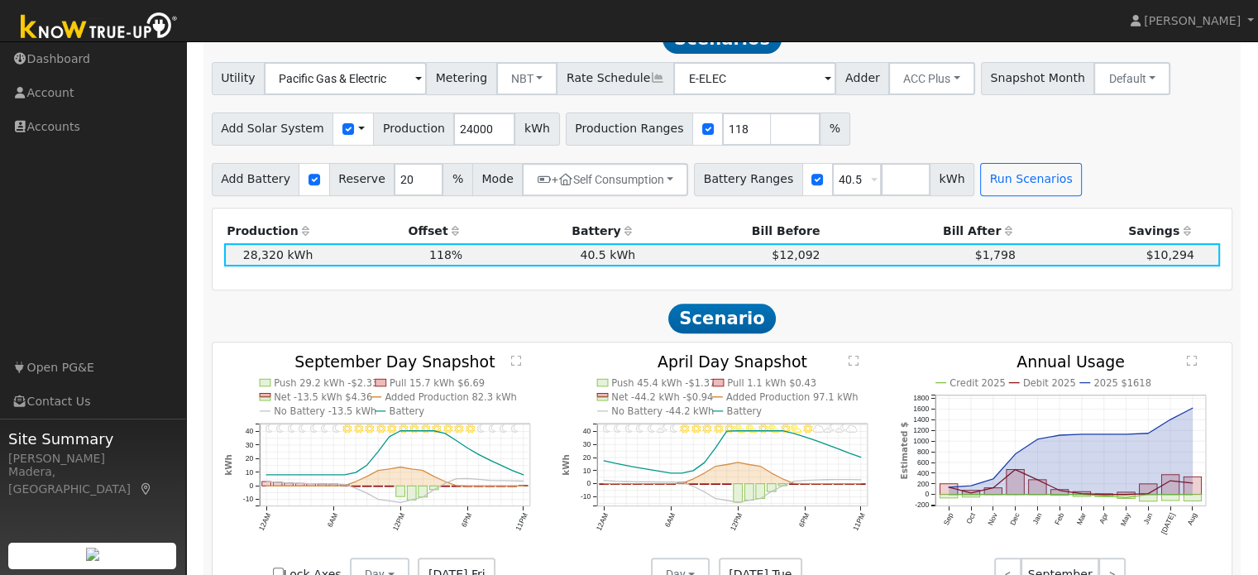
scroll to position [622, 0]
click at [621, 179] on button "+ Self Consumption" at bounding box center [605, 179] width 166 height 33
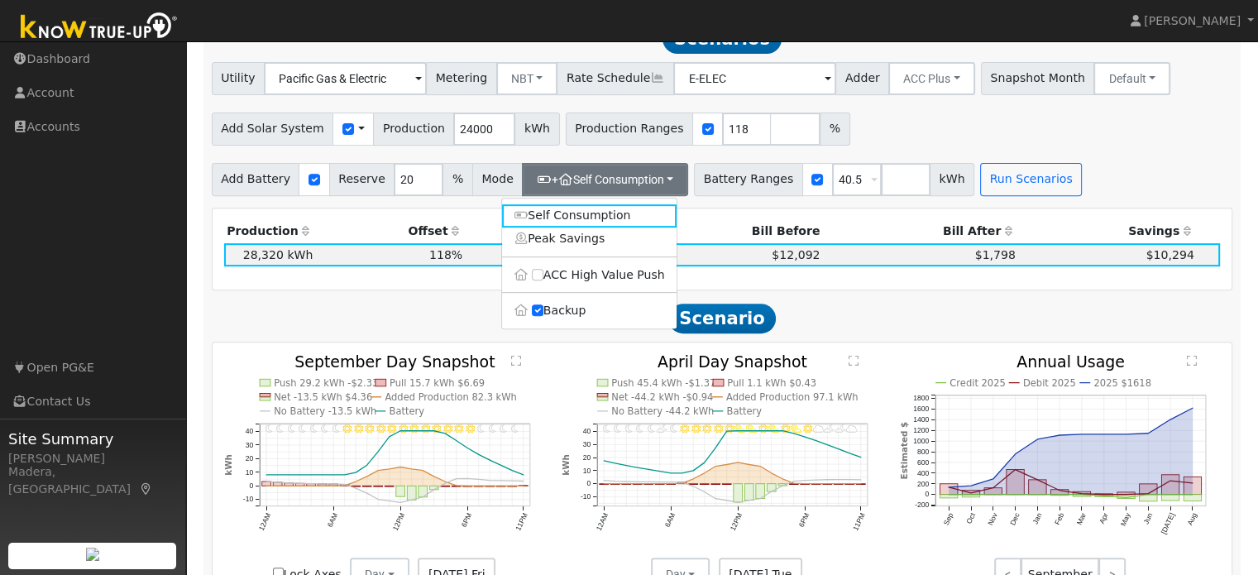
click at [701, 289] on div "Production Offset Battery Reserve Mode ACC Push Incentive Bill Before Bill Afte…" at bounding box center [723, 249] width 1020 height 82
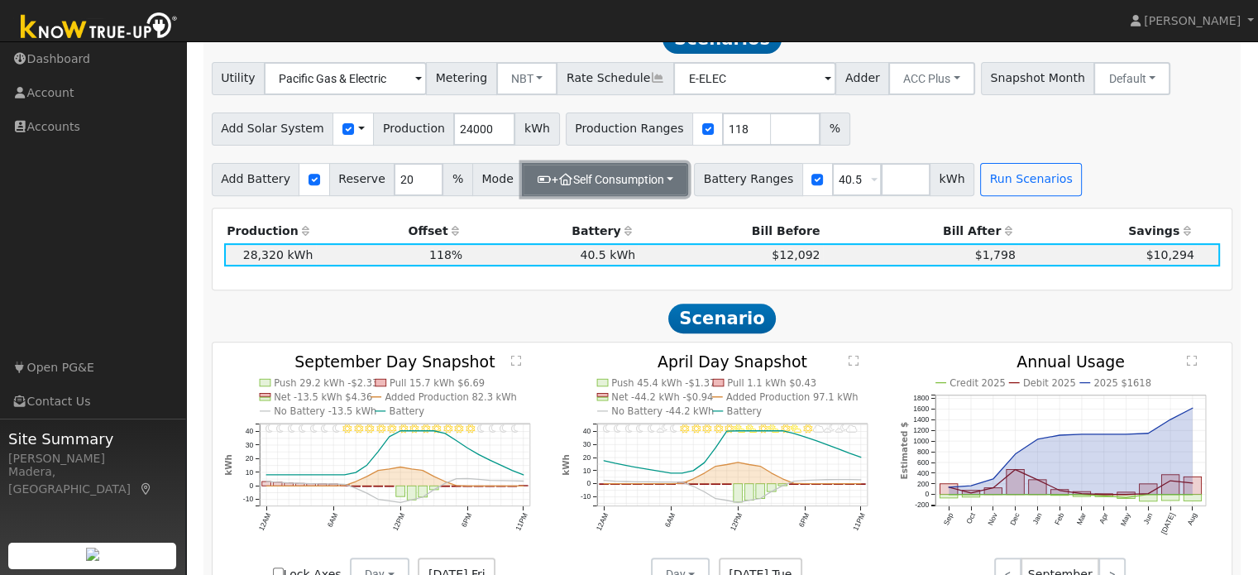
click at [624, 188] on button "+ Self Consumption" at bounding box center [605, 179] width 166 height 33
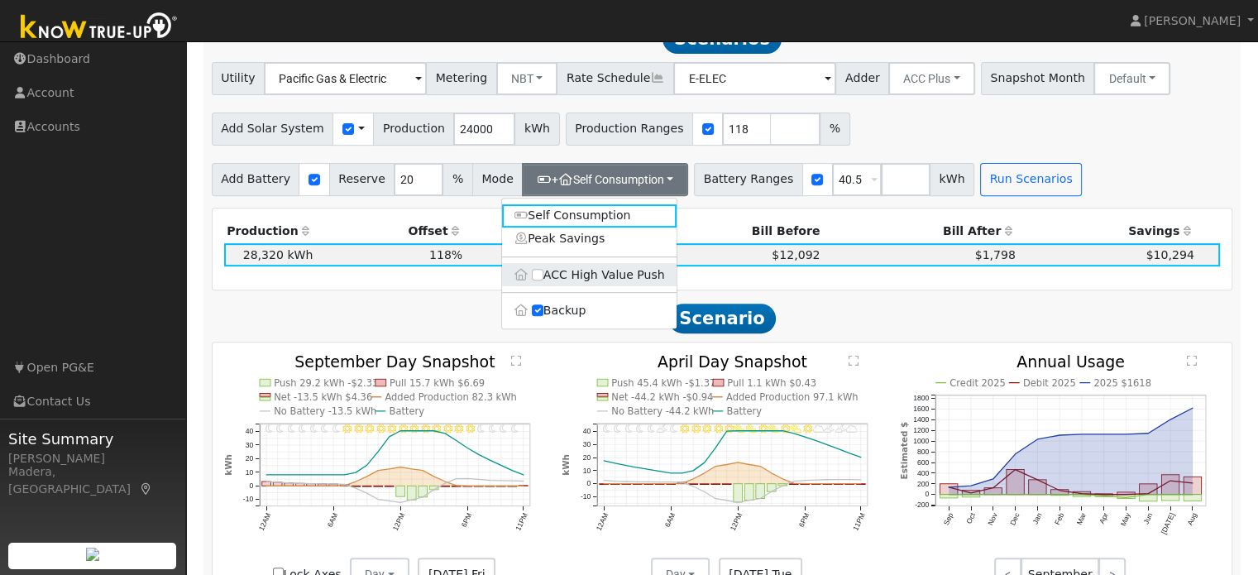
click at [543, 286] on label "ACC High Value Push" at bounding box center [589, 274] width 175 height 23
click at [543, 280] on input "ACC High Value Push" at bounding box center [538, 275] width 12 height 12
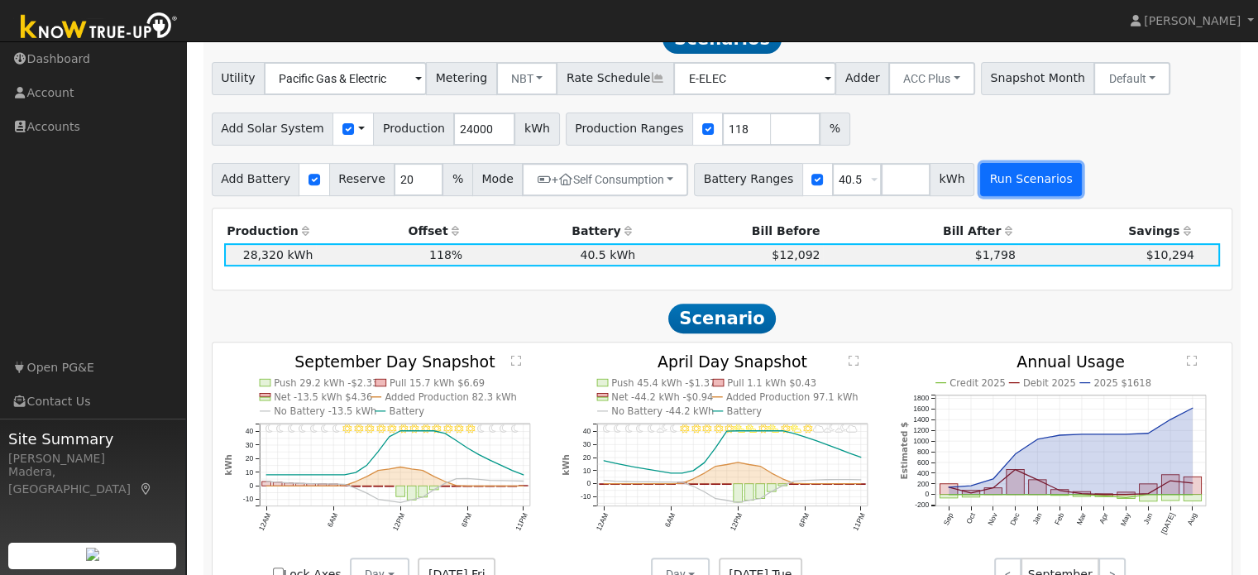
click at [984, 184] on button "Run Scenarios" at bounding box center [1031, 179] width 102 height 33
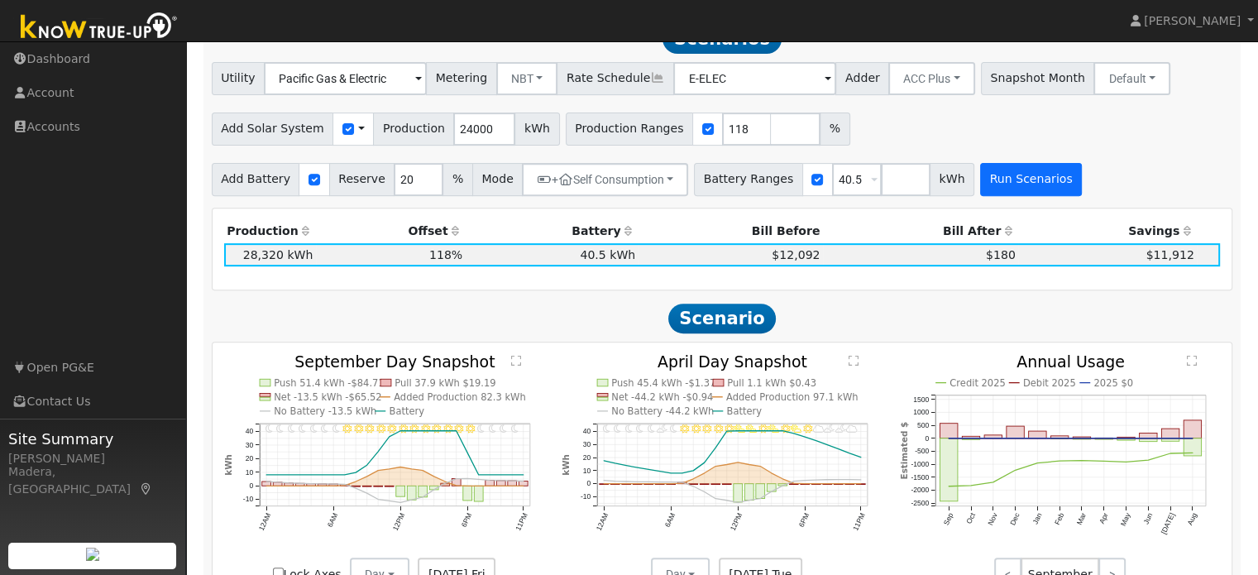
scroll to position [600, 0]
